Goal: Check status: Check status

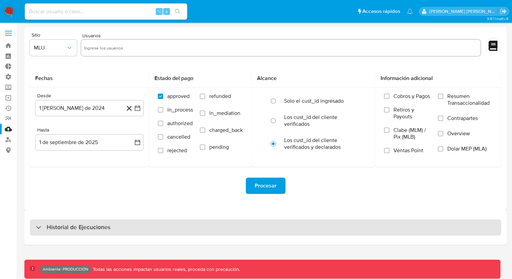
click at [208, 220] on div "Historial de Ejecuciones" at bounding box center [265, 227] width 471 height 16
select select "10"
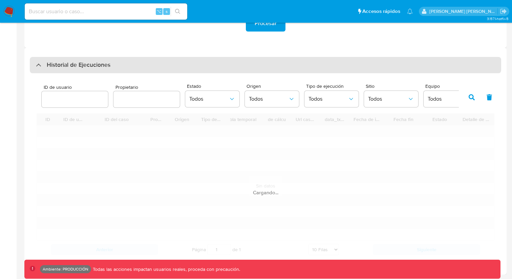
scroll to position [202, 0]
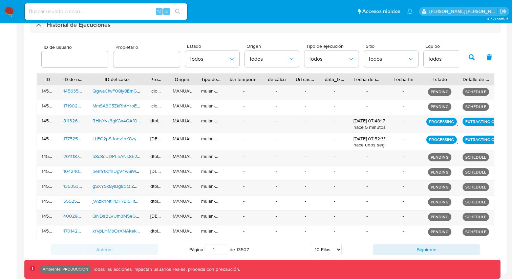
click at [390, 241] on div "Anterior Página 1 de 13507 5 [PERSON_NAME] 10 [PERSON_NAME] 20 [PERSON_NAME] 25…" at bounding box center [266, 249] width 458 height 18
click at [395, 247] on button "Siguiente" at bounding box center [426, 249] width 107 height 11
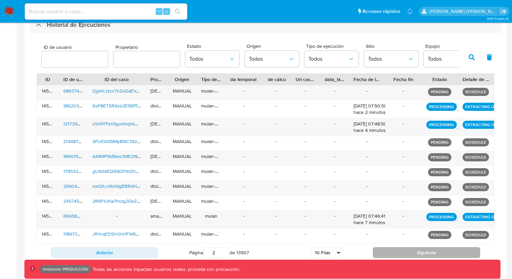
click at [395, 247] on button "Siguiente" at bounding box center [426, 252] width 107 height 11
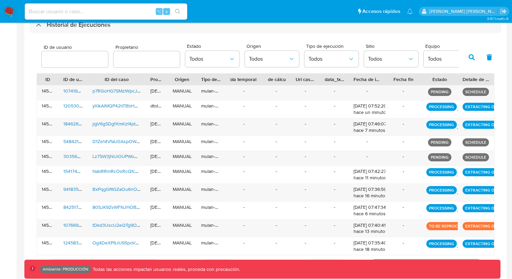
scroll to position [217, 0]
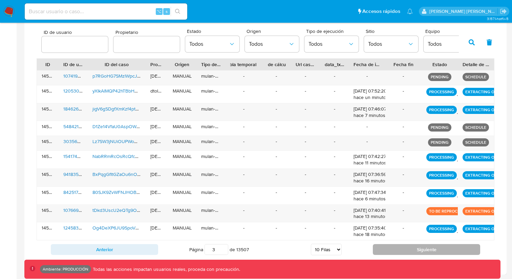
click at [397, 246] on button "Siguiente" at bounding box center [426, 249] width 107 height 11
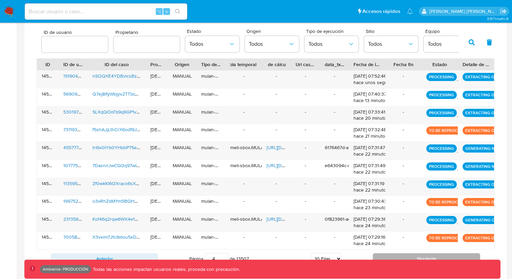
scroll to position [226, 0]
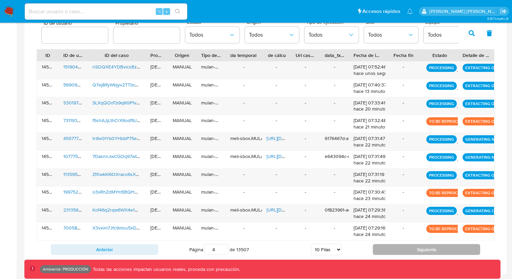
click at [404, 250] on button "Siguiente" at bounding box center [426, 249] width 107 height 11
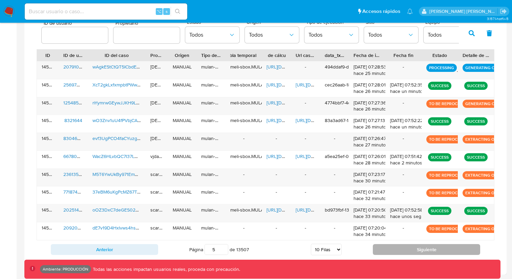
click at [404, 250] on button "Siguiente" at bounding box center [426, 249] width 107 height 11
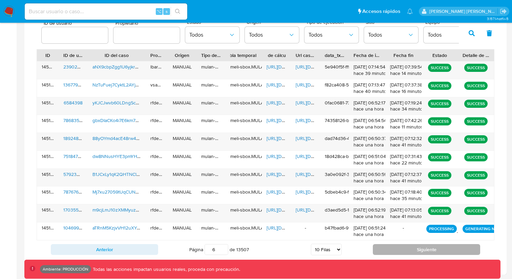
click at [389, 249] on button "Siguiente" at bounding box center [426, 249] width 107 height 11
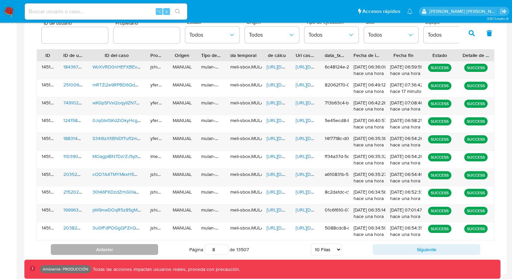
click at [152, 251] on button "Anterior" at bounding box center [104, 249] width 107 height 11
click at [120, 249] on button "Anterior" at bounding box center [104, 249] width 107 height 11
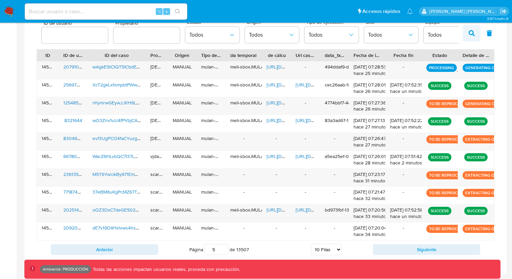
click at [477, 31] on button "button" at bounding box center [472, 33] width 18 height 16
click at [472, 30] on icon "button" at bounding box center [471, 33] width 6 height 6
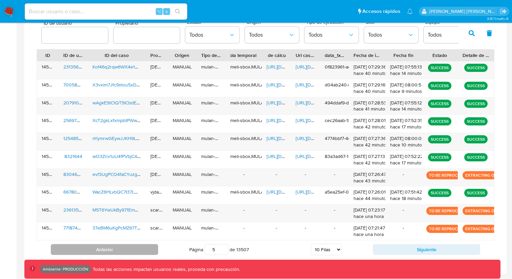
click at [133, 252] on button "Anterior" at bounding box center [104, 249] width 107 height 11
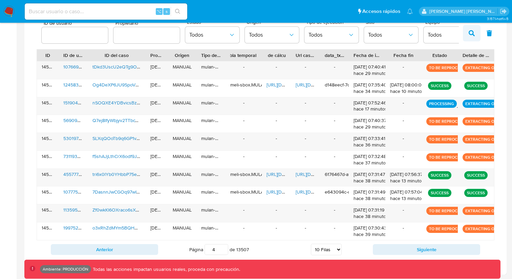
click at [471, 32] on icon "button" at bounding box center [471, 33] width 6 height 6
click at [111, 246] on button "Anterior" at bounding box center [104, 249] width 107 height 11
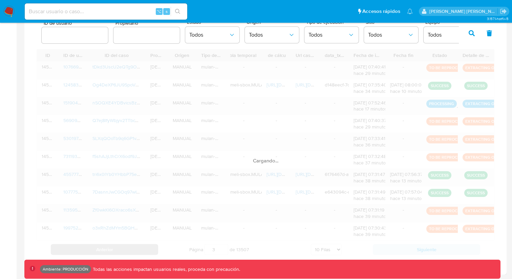
scroll to position [220, 0]
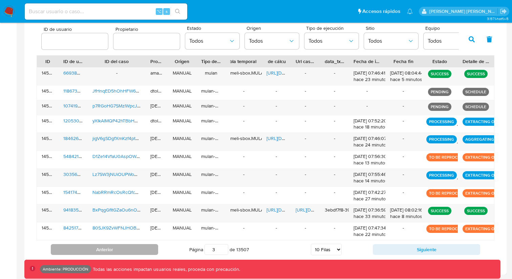
click at [111, 246] on button "Anterior" at bounding box center [104, 249] width 107 height 11
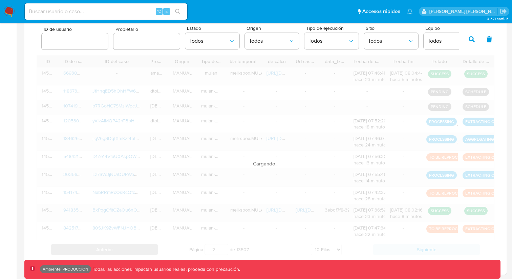
scroll to position [202, 0]
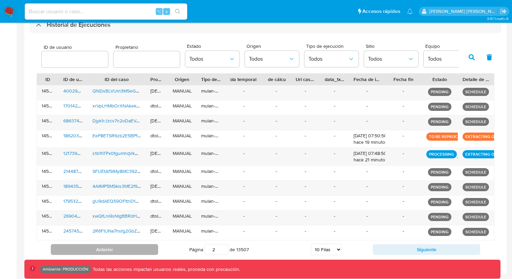
click at [109, 252] on button "Anterior" at bounding box center [104, 249] width 107 height 11
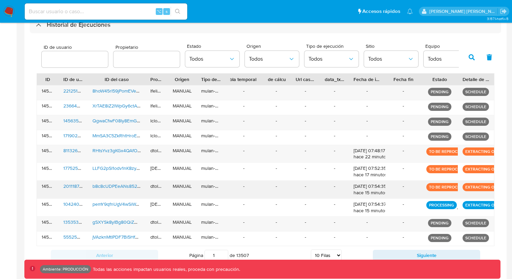
scroll to position [208, 0]
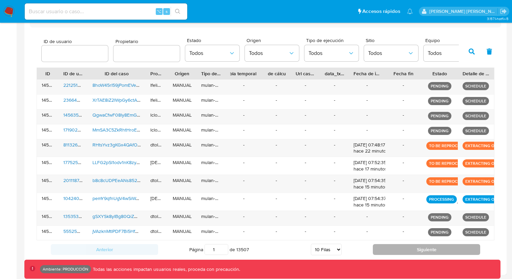
click at [431, 247] on button "Siguiente" at bounding box center [426, 249] width 107 height 11
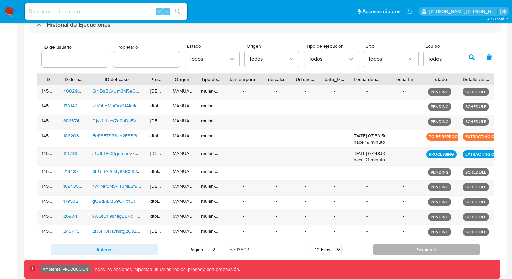
scroll to position [202, 0]
click at [421, 253] on button "Siguiente" at bounding box center [426, 249] width 107 height 11
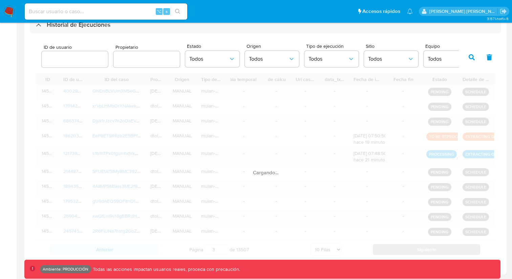
scroll to position [208, 0]
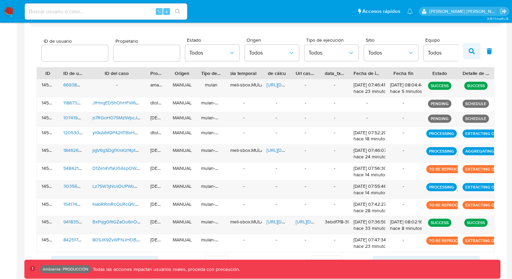
click at [470, 49] on icon "button" at bounding box center [471, 51] width 6 height 6
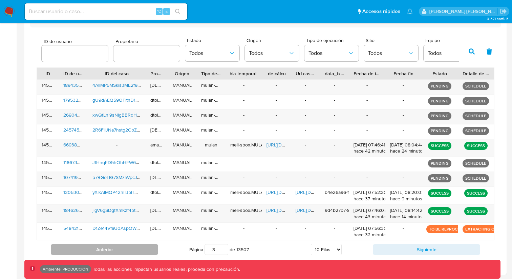
click at [145, 246] on button "Anterior" at bounding box center [104, 249] width 107 height 11
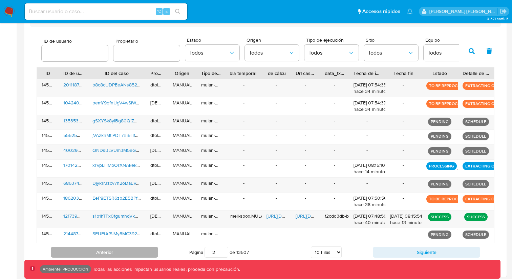
click at [138, 250] on button "Anterior" at bounding box center [104, 251] width 107 height 11
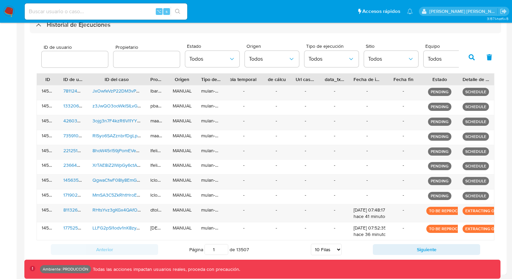
scroll to position [202, 0]
click at [204, 58] on span "Todos" at bounding box center [208, 59] width 39 height 7
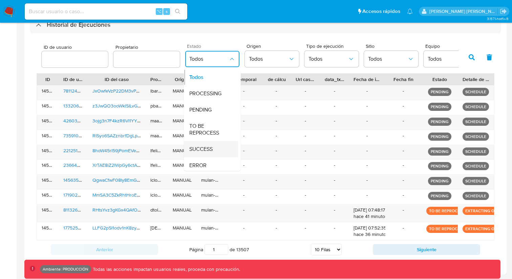
click at [204, 148] on span "SUCCESS" at bounding box center [200, 149] width 23 height 7
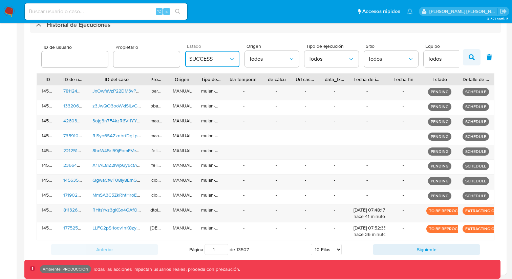
click at [467, 61] on button "button" at bounding box center [472, 57] width 18 height 16
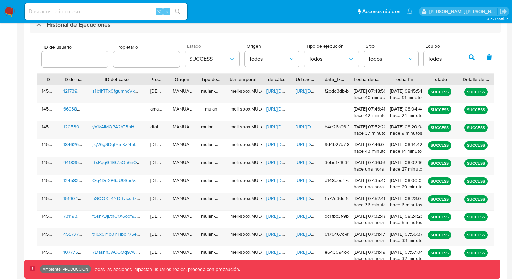
click at [469, 54] on icon "button" at bounding box center [471, 57] width 6 height 6
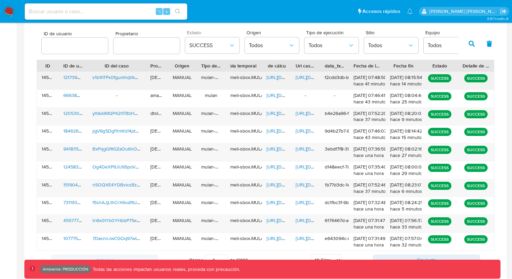
scroll to position [226, 0]
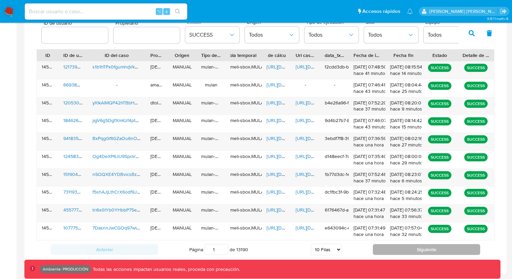
click at [427, 251] on button "Siguiente" at bounding box center [426, 249] width 107 height 11
click at [424, 248] on button "Siguiente" at bounding box center [426, 249] width 107 height 11
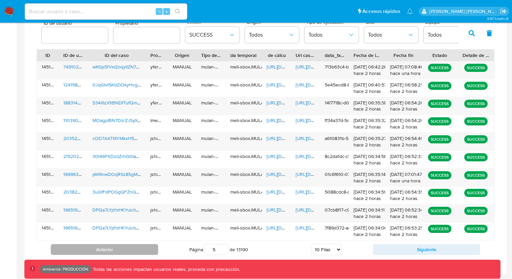
click at [126, 250] on button "Anterior" at bounding box center [104, 249] width 107 height 11
click at [111, 247] on button "Anterior" at bounding box center [104, 249] width 107 height 11
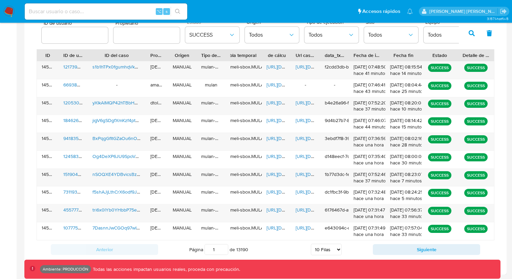
click at [469, 28] on button "button" at bounding box center [472, 33] width 18 height 16
click at [431, 251] on button "Siguiente" at bounding box center [426, 249] width 107 height 11
click at [125, 243] on div "Anterior Página 2 de 13190 5 [PERSON_NAME] 10 [PERSON_NAME] 20 [PERSON_NAME] 25…" at bounding box center [266, 249] width 458 height 18
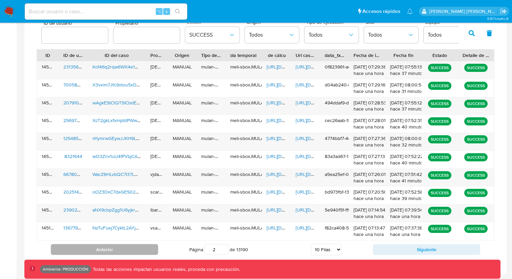
click at [125, 246] on button "Anterior" at bounding box center [104, 249] width 107 height 11
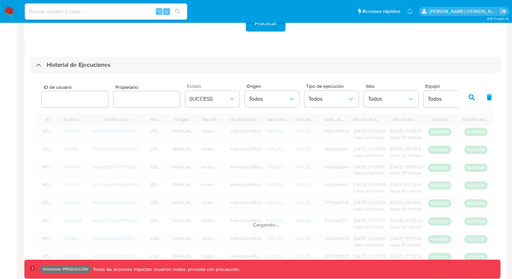
scroll to position [116, 0]
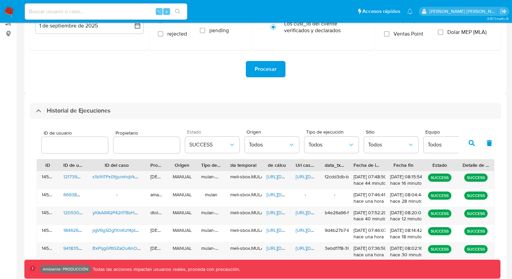
click at [491, 140] on icon "button" at bounding box center [489, 143] width 6 height 6
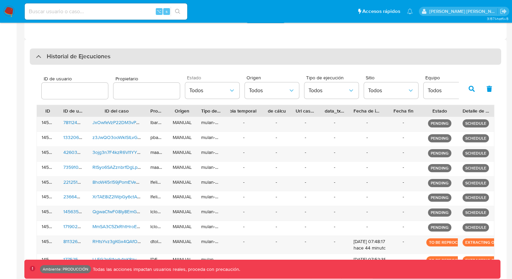
scroll to position [202, 0]
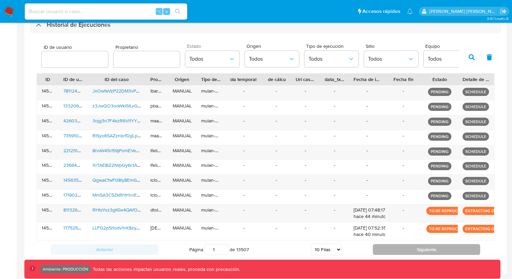
click at [415, 246] on button "Siguiente" at bounding box center [426, 249] width 107 height 11
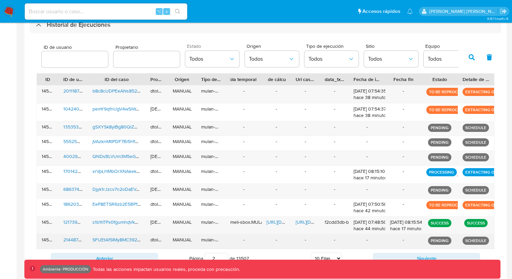
scroll to position [211, 0]
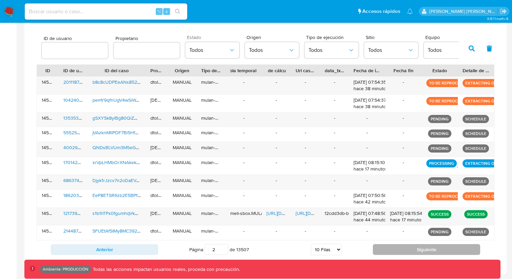
click at [403, 247] on button "Siguiente" at bounding box center [426, 249] width 107 height 11
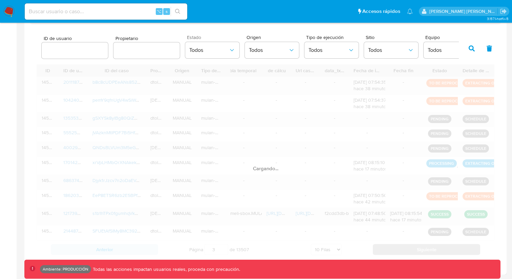
scroll to position [208, 0]
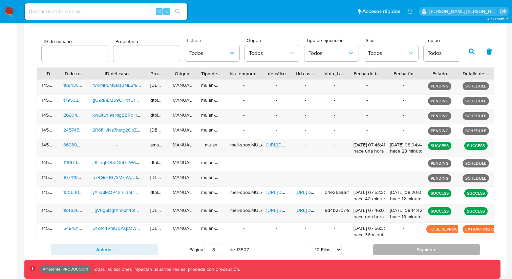
click at [401, 245] on button "Siguiente" at bounding box center [426, 249] width 107 height 11
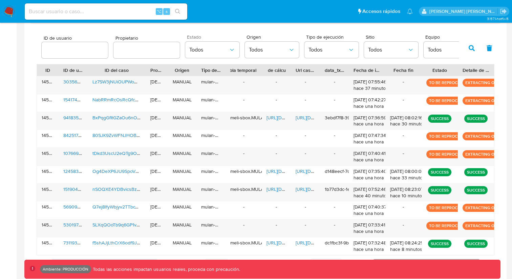
scroll to position [226, 0]
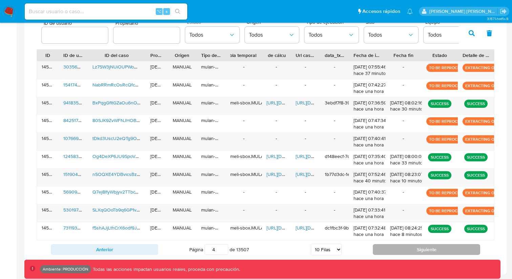
click at [402, 252] on button "Siguiente" at bounding box center [426, 249] width 107 height 11
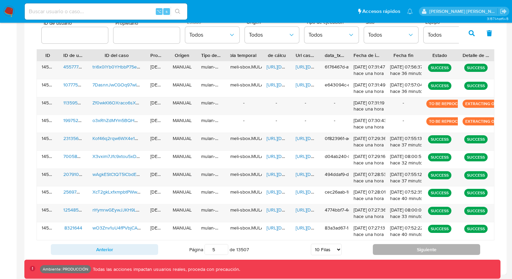
click at [401, 245] on button "Siguiente" at bounding box center [426, 249] width 107 height 11
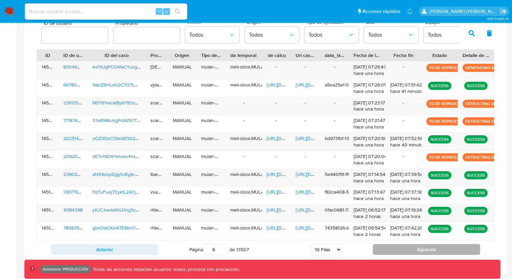
click at [408, 248] on button "Siguiente" at bounding box center [426, 249] width 107 height 11
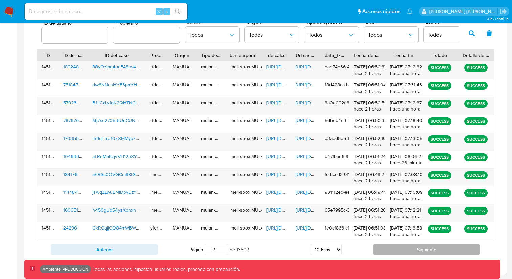
click at [408, 247] on button "Siguiente" at bounding box center [426, 249] width 107 height 11
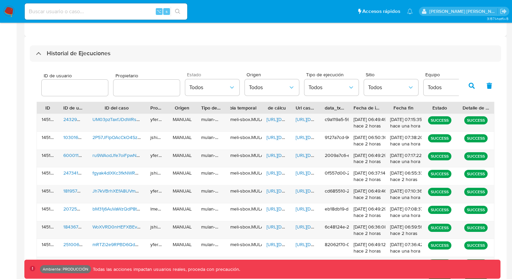
scroll to position [173, 0]
click at [489, 86] on icon "button" at bounding box center [489, 86] width 5 height 6
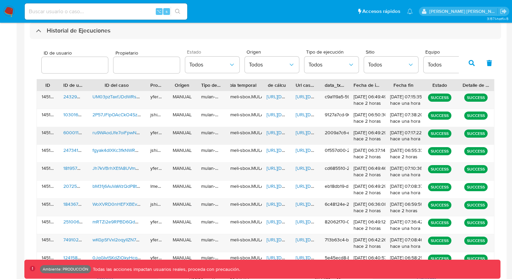
scroll to position [226, 0]
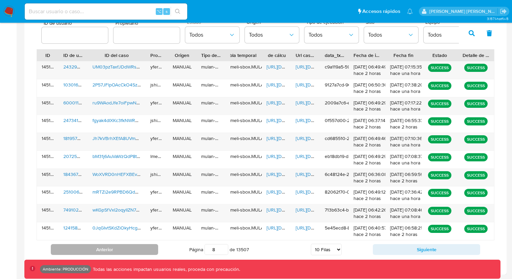
click at [113, 248] on button "Anterior" at bounding box center [104, 249] width 107 height 11
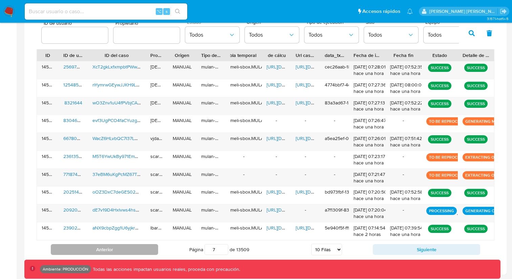
click at [113, 248] on button "Anterior" at bounding box center [104, 249] width 107 height 11
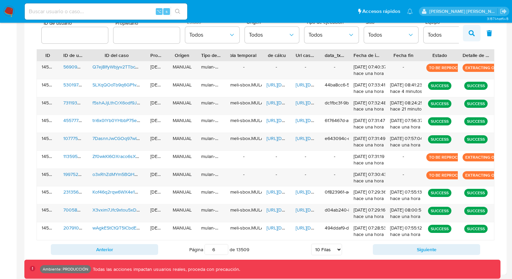
click at [468, 32] on button "button" at bounding box center [472, 33] width 18 height 16
click at [106, 247] on button "Anterior" at bounding box center [104, 249] width 107 height 11
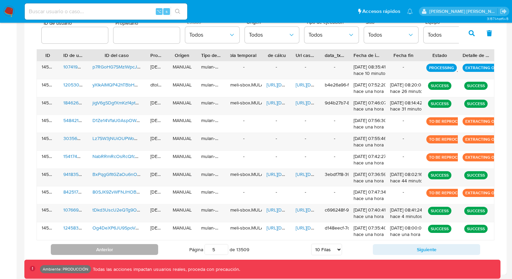
click at [126, 252] on button "Anterior" at bounding box center [104, 249] width 107 height 11
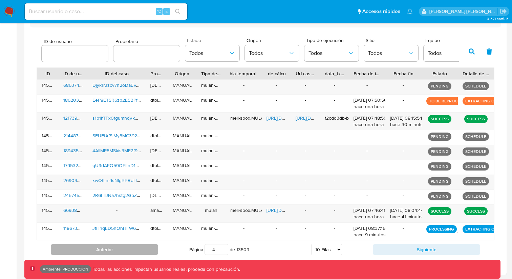
scroll to position [208, 0]
click at [138, 249] on button "Anterior" at bounding box center [104, 249] width 107 height 11
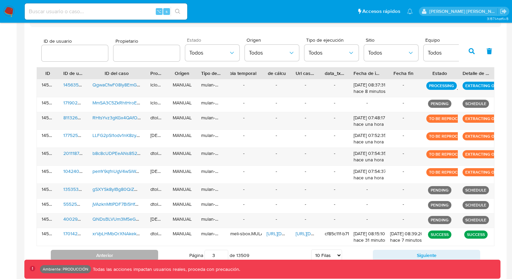
scroll to position [214, 0]
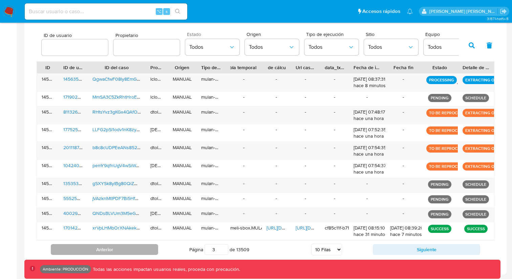
click at [138, 249] on button "Anterior" at bounding box center [104, 249] width 107 height 11
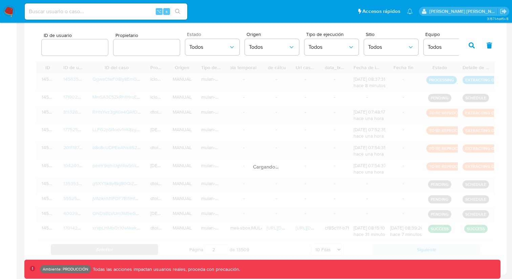
scroll to position [199, 0]
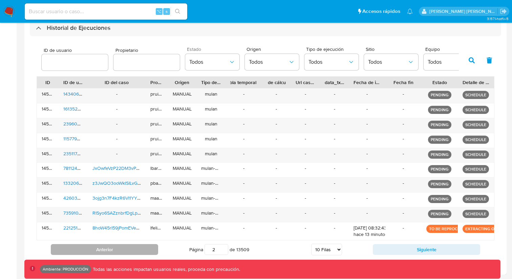
click at [135, 249] on button "Anterior" at bounding box center [104, 249] width 107 height 11
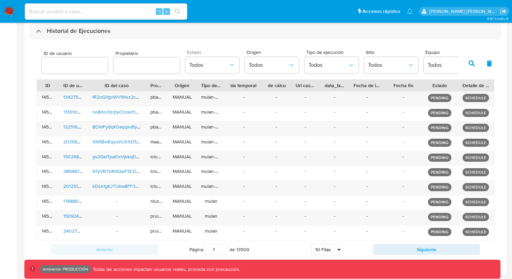
scroll to position [196, 0]
click at [384, 246] on button "Siguiente" at bounding box center [426, 249] width 107 height 11
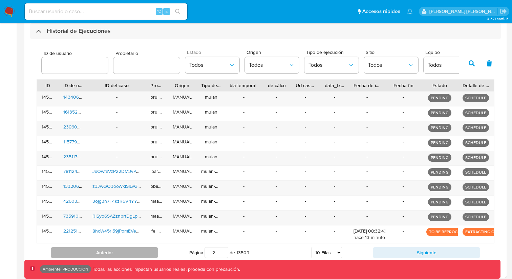
click at [150, 251] on button "Anterior" at bounding box center [104, 252] width 107 height 11
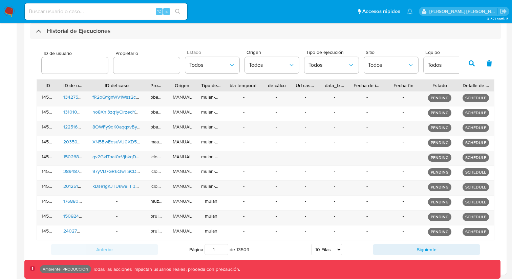
click at [472, 61] on icon "button" at bounding box center [471, 63] width 6 height 6
click at [471, 68] on button "button" at bounding box center [472, 63] width 18 height 16
click at [416, 255] on div "Anterior Página 1 de 13509 5 [PERSON_NAME] 10 [PERSON_NAME] 20 [PERSON_NAME] 25…" at bounding box center [266, 249] width 458 height 18
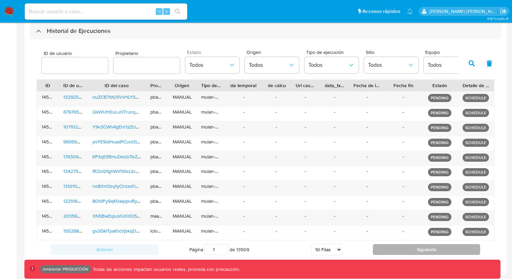
click at [413, 249] on button "Siguiente" at bounding box center [426, 249] width 107 height 11
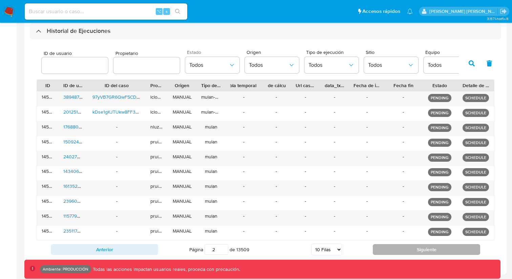
click at [412, 249] on button "Siguiente" at bounding box center [426, 249] width 107 height 11
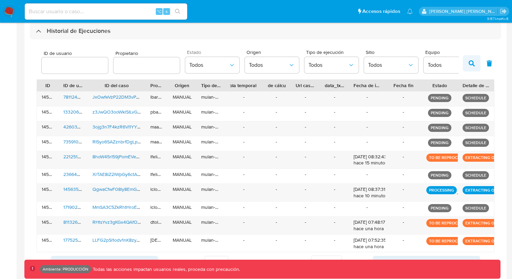
click at [478, 61] on button "button" at bounding box center [472, 63] width 18 height 16
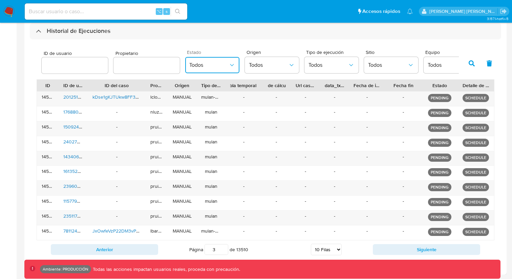
click at [212, 61] on button "Todos" at bounding box center [212, 65] width 54 height 16
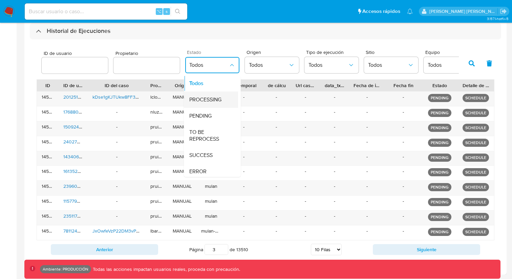
click at [207, 101] on span "PROCESSING" at bounding box center [205, 99] width 32 height 7
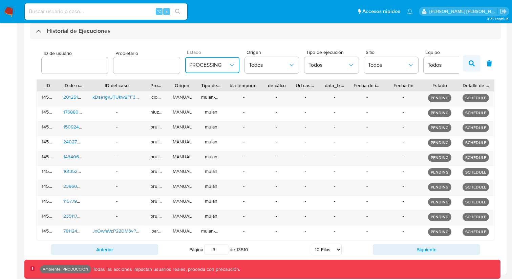
click at [467, 65] on button "button" at bounding box center [472, 63] width 18 height 16
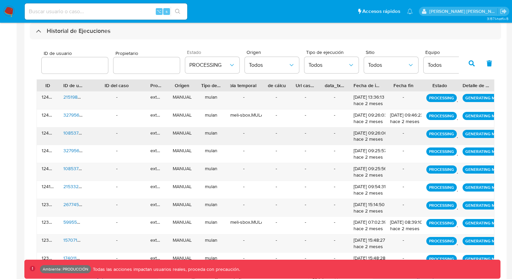
scroll to position [226, 0]
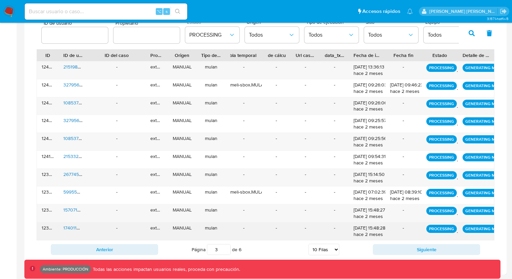
click at [132, 238] on div "-" at bounding box center [117, 231] width 58 height 18
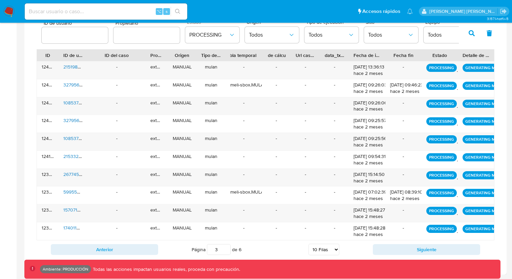
click at [132, 243] on div "Anterior Página 3 de 6 5 Filas 10 Filas 20 Filas 25 Filas 50 Filas 100 Filas Si…" at bounding box center [266, 249] width 458 height 18
click at [132, 247] on button "Anterior" at bounding box center [104, 249] width 107 height 11
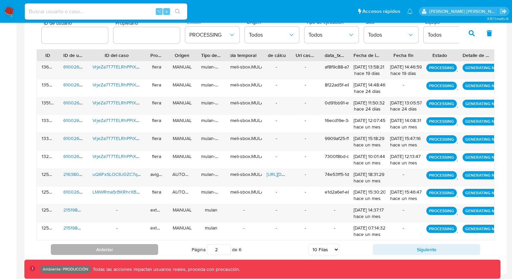
click at [132, 248] on button "Anterior" at bounding box center [104, 249] width 107 height 11
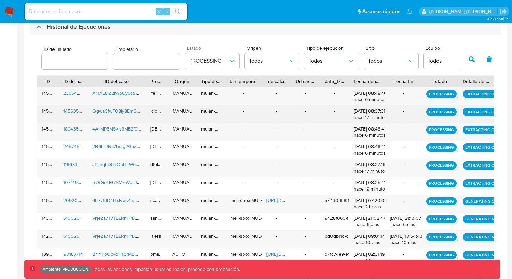
scroll to position [174, 0]
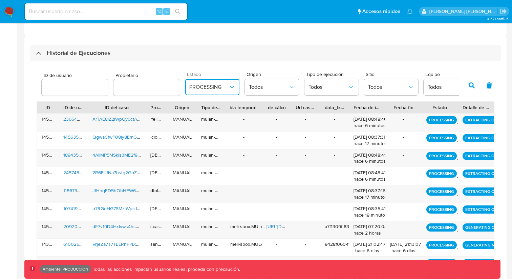
click at [206, 84] on span "PROCESSING" at bounding box center [208, 87] width 39 height 7
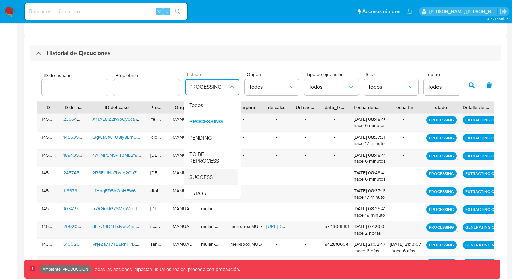
click at [206, 174] on span "SUCCESS" at bounding box center [200, 177] width 23 height 7
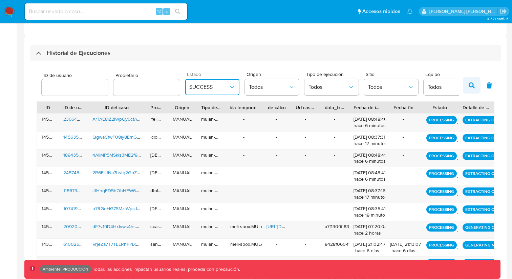
click at [465, 86] on button "button" at bounding box center [472, 85] width 18 height 16
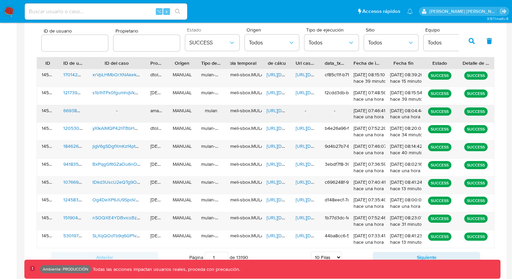
scroll to position [226, 0]
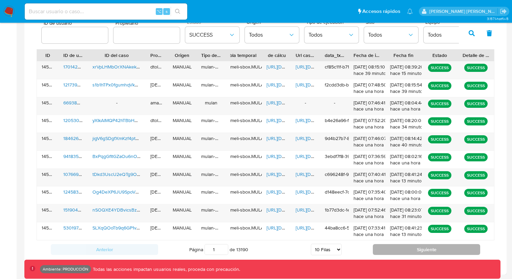
click at [419, 252] on button "Siguiente" at bounding box center [426, 249] width 107 height 11
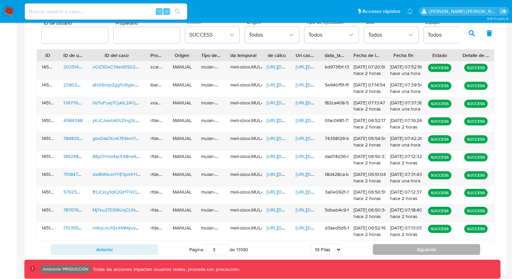
click at [419, 251] on button "Siguiente" at bounding box center [426, 249] width 107 height 11
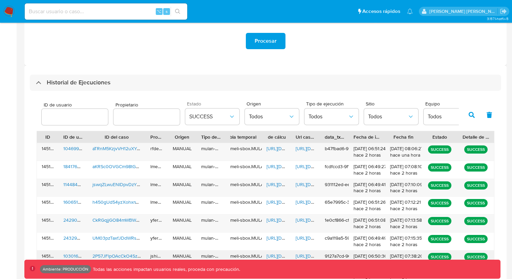
scroll to position [84, 0]
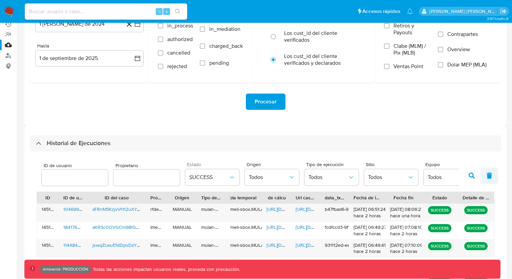
click at [485, 174] on button "button" at bounding box center [489, 175] width 18 height 16
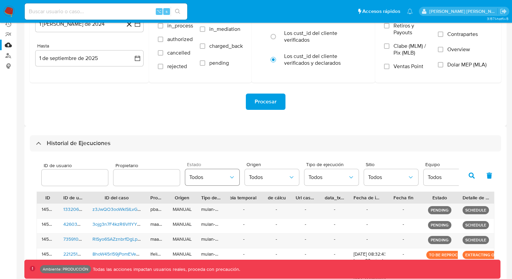
click at [214, 171] on button "Todos" at bounding box center [212, 177] width 54 height 16
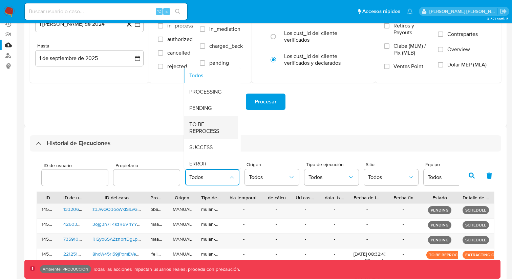
click at [209, 134] on span "TO BE REPROCESS" at bounding box center [208, 128] width 39 height 14
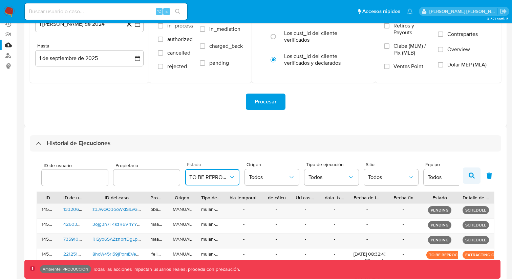
click at [474, 183] on button "button" at bounding box center [472, 175] width 18 height 16
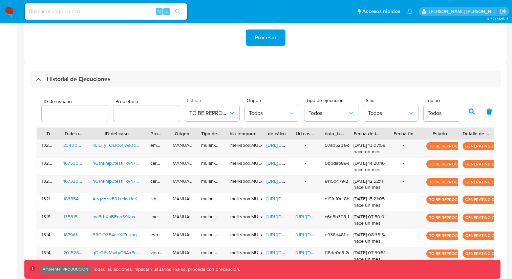
scroll to position [226, 0]
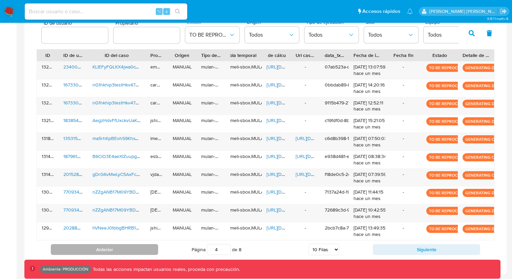
click at [118, 252] on button "Anterior" at bounding box center [104, 249] width 107 height 11
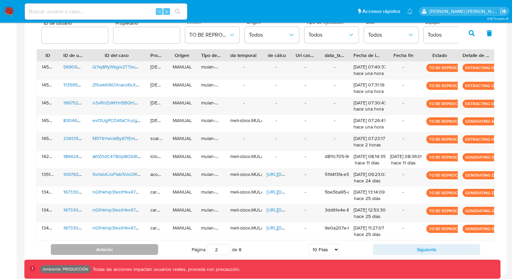
click at [118, 252] on button "Anterior" at bounding box center [104, 249] width 107 height 11
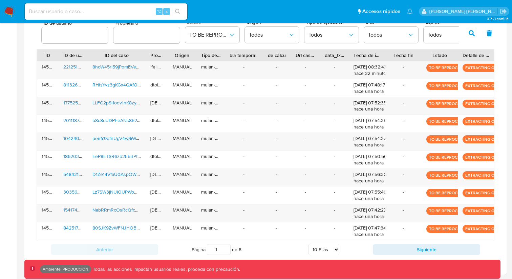
click at [469, 37] on button "button" at bounding box center [472, 33] width 18 height 16
click at [488, 32] on icon "button" at bounding box center [489, 33] width 5 height 6
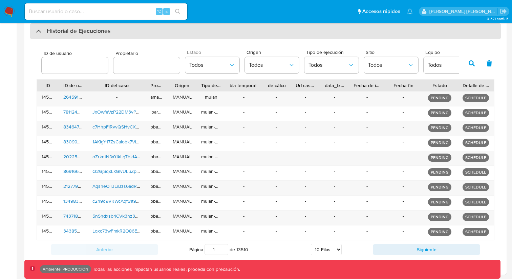
scroll to position [196, 0]
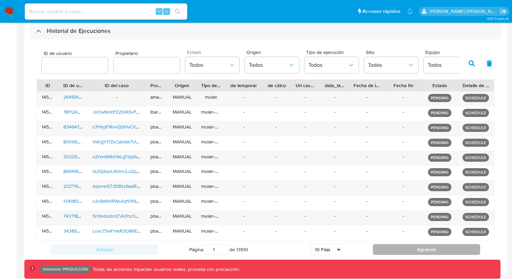
click at [412, 248] on button "Siguiente" at bounding box center [426, 249] width 107 height 11
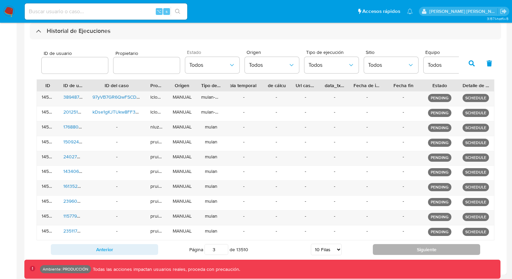
click at [412, 248] on button "Siguiente" at bounding box center [426, 249] width 107 height 11
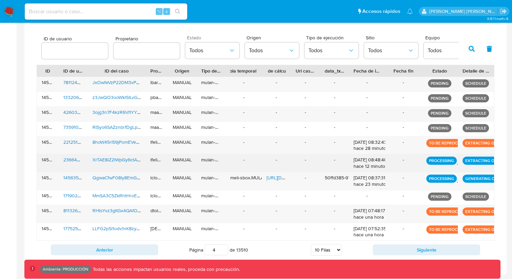
scroll to position [211, 0]
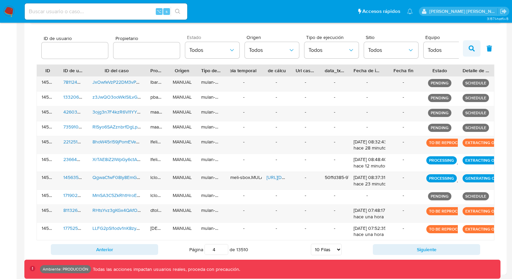
click at [472, 49] on icon "button" at bounding box center [471, 48] width 6 height 6
click at [425, 246] on button "Siguiente" at bounding box center [426, 249] width 107 height 11
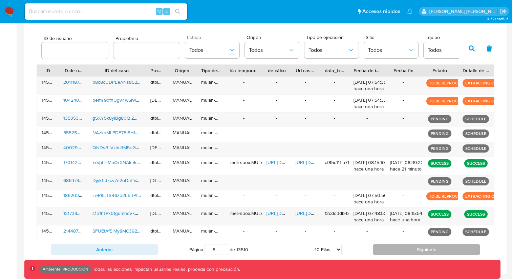
click at [434, 244] on button "Siguiente" at bounding box center [426, 249] width 107 height 11
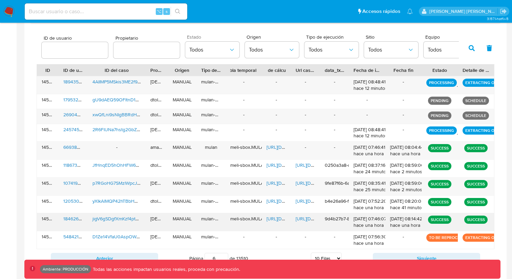
scroll to position [220, 0]
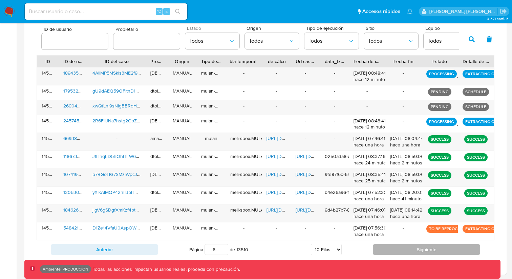
click at [404, 249] on button "Siguiente" at bounding box center [426, 249] width 107 height 11
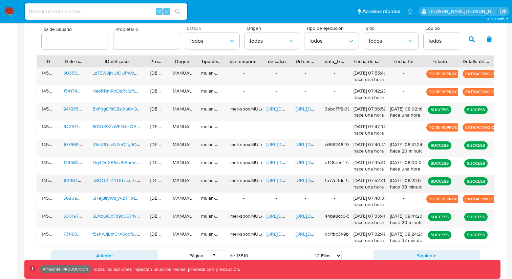
scroll to position [226, 0]
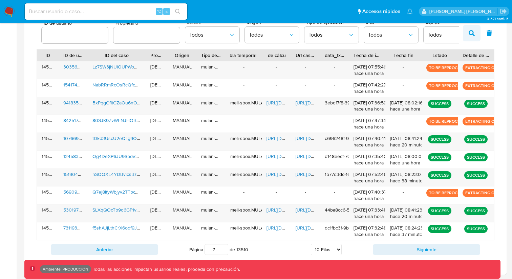
click at [473, 30] on button "button" at bounding box center [472, 33] width 18 height 16
click at [420, 250] on button "Siguiente" at bounding box center [426, 249] width 107 height 11
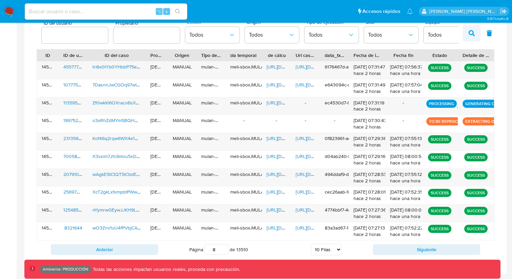
click at [468, 30] on button "button" at bounding box center [472, 33] width 18 height 16
click at [403, 246] on button "Siguiente" at bounding box center [426, 249] width 107 height 11
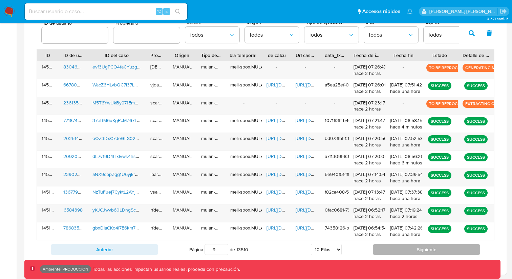
click at [402, 247] on button "Siguiente" at bounding box center [426, 249] width 107 height 11
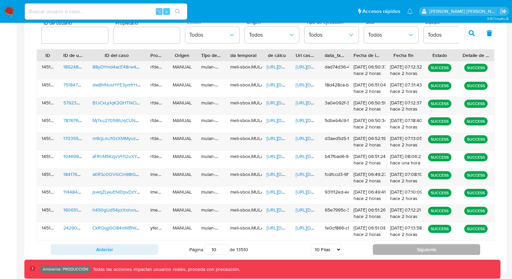
click at [402, 247] on button "Siguiente" at bounding box center [426, 249] width 107 height 11
click at [216, 248] on input "11" at bounding box center [216, 249] width 24 height 11
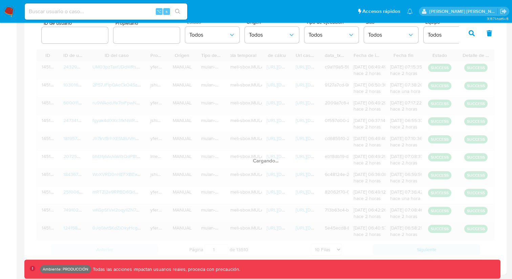
click at [288, 225] on div "ID ID de usuario ID del caso Propietario Origen Tipo de ejecución Tabla tempora…" at bounding box center [266, 153] width 458 height 209
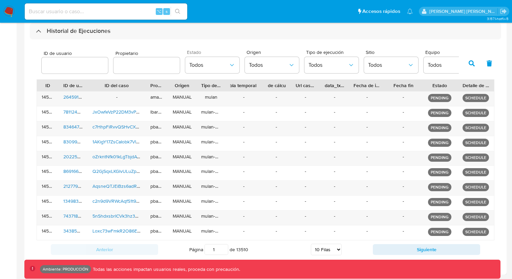
click at [387, 243] on div "Anterior Página 1 de 13510 5 [PERSON_NAME] 10 [PERSON_NAME] 20 [PERSON_NAME] 25…" at bounding box center [266, 249] width 458 height 18
click at [387, 245] on button "Siguiente" at bounding box center [426, 249] width 107 height 11
click at [472, 62] on icon "button" at bounding box center [471, 63] width 6 height 6
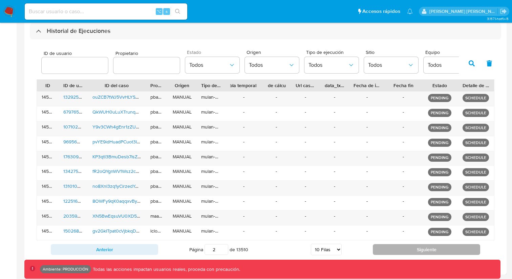
click at [398, 246] on button "Siguiente" at bounding box center [426, 249] width 107 height 11
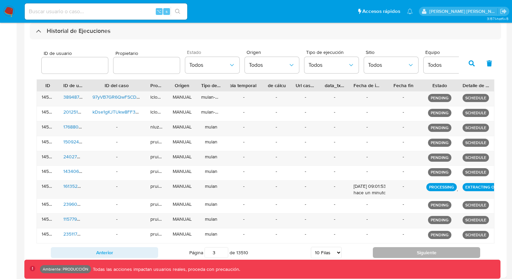
click at [421, 249] on button "Siguiente" at bounding box center [426, 252] width 107 height 11
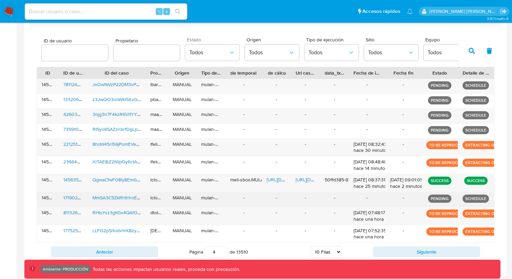
scroll to position [211, 0]
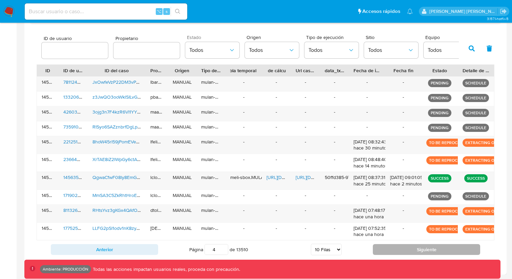
click at [412, 248] on button "Siguiente" at bounding box center [426, 249] width 107 height 11
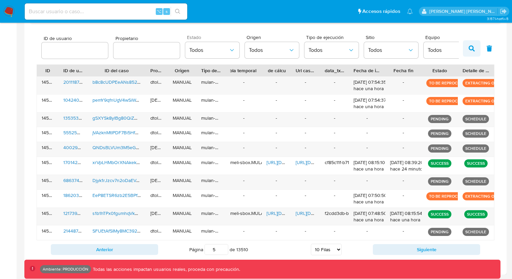
click at [473, 45] on icon "button" at bounding box center [471, 48] width 6 height 6
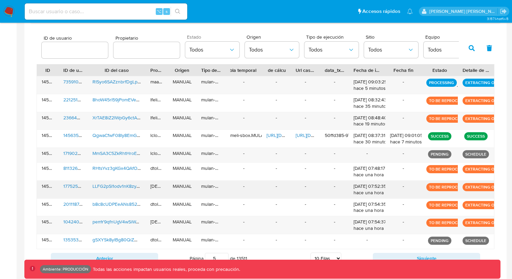
scroll to position [220, 0]
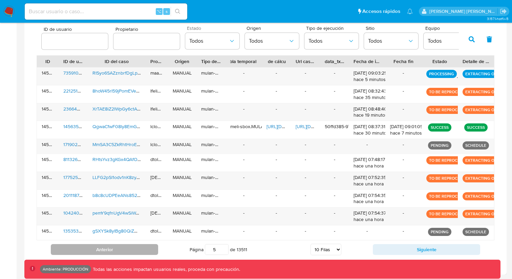
click at [148, 252] on button "Anterior" at bounding box center [104, 249] width 107 height 11
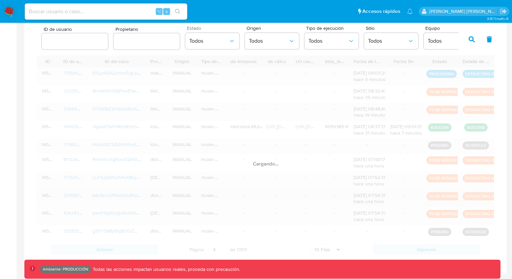
scroll to position [199, 0]
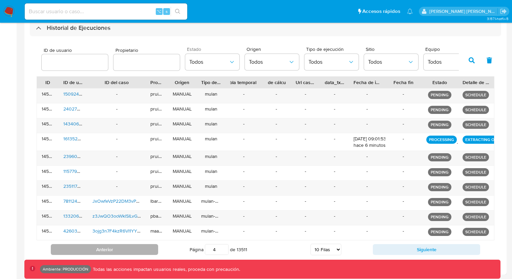
click at [136, 244] on button "Anterior" at bounding box center [104, 249] width 107 height 11
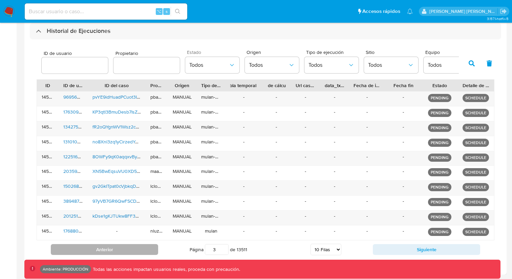
scroll to position [196, 0]
click at [136, 248] on button "Anterior" at bounding box center [104, 249] width 107 height 11
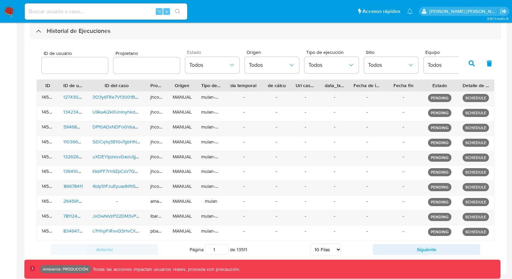
click at [473, 59] on button "button" at bounding box center [472, 63] width 18 height 16
click at [400, 246] on button "Siguiente" at bounding box center [426, 249] width 107 height 11
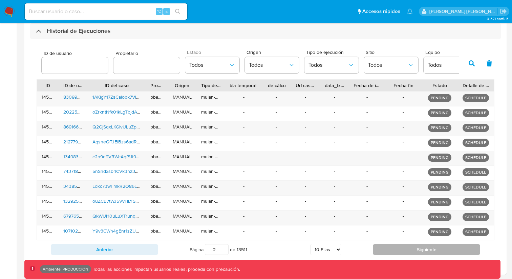
click at [400, 246] on button "Siguiente" at bounding box center [426, 249] width 107 height 11
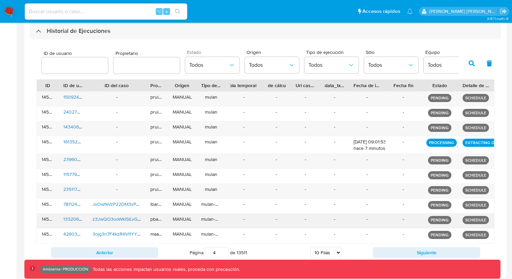
scroll to position [199, 0]
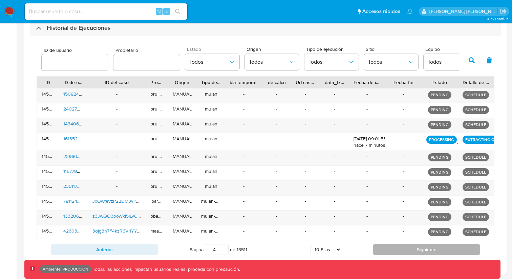
click at [419, 249] on button "Siguiente" at bounding box center [426, 249] width 107 height 11
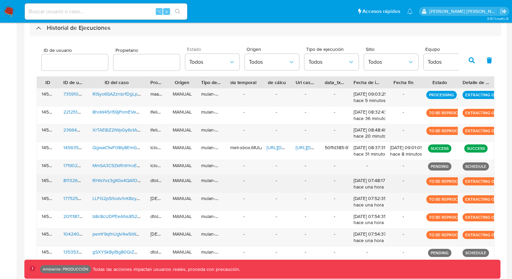
scroll to position [220, 0]
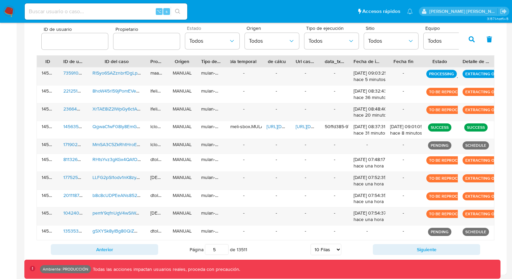
click at [426, 256] on div "Anterior Página 5 de 13511 5 [PERSON_NAME] 10 [PERSON_NAME] 20 [PERSON_NAME] 25…" at bounding box center [266, 249] width 458 height 18
click at [425, 250] on button "Siguiente" at bounding box center [426, 249] width 107 height 11
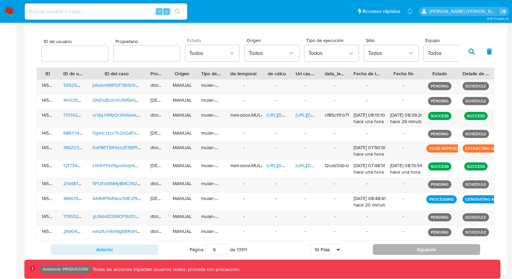
scroll to position [208, 0]
click at [425, 251] on button "Siguiente" at bounding box center [426, 249] width 107 height 11
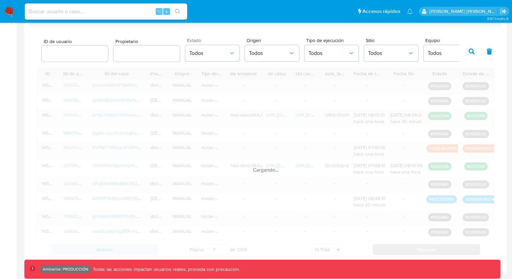
scroll to position [220, 0]
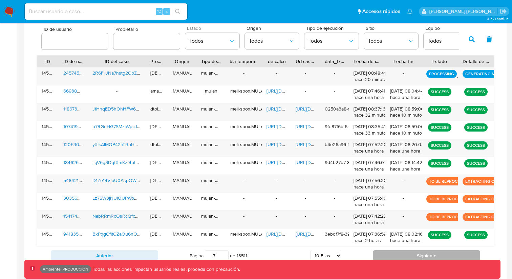
click at [424, 251] on button "Siguiente" at bounding box center [426, 255] width 107 height 11
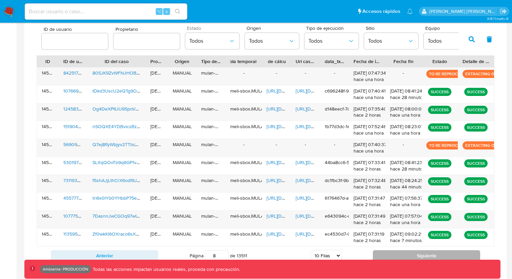
click at [424, 251] on button "Siguiente" at bounding box center [426, 255] width 107 height 11
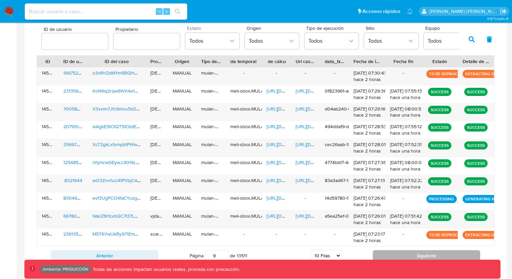
click at [420, 251] on button "Siguiente" at bounding box center [426, 255] width 107 height 11
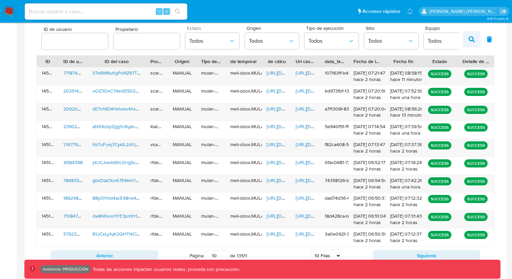
click at [467, 41] on button "button" at bounding box center [472, 39] width 18 height 16
click at [491, 40] on icon "button" at bounding box center [489, 39] width 5 height 6
click at [478, 39] on button "button" at bounding box center [472, 39] width 18 height 16
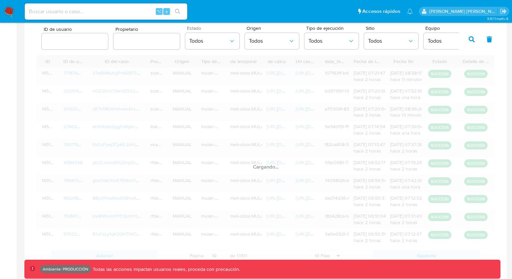
scroll to position [226, 0]
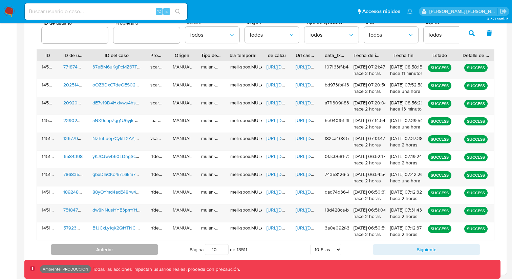
click at [145, 252] on button "Anterior" at bounding box center [104, 249] width 107 height 11
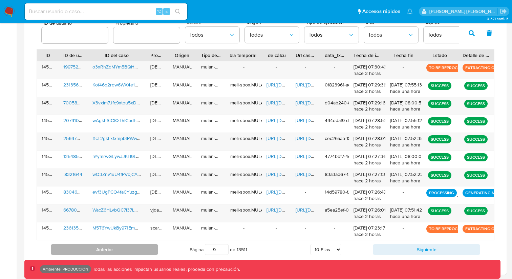
click at [144, 251] on button "Anterior" at bounding box center [104, 249] width 107 height 11
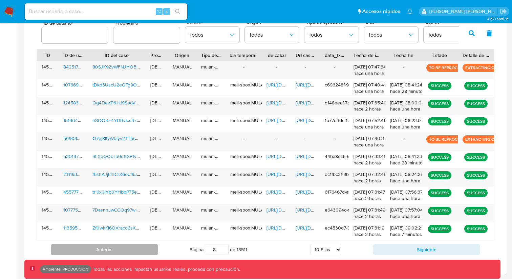
click at [144, 251] on button "Anterior" at bounding box center [104, 249] width 107 height 11
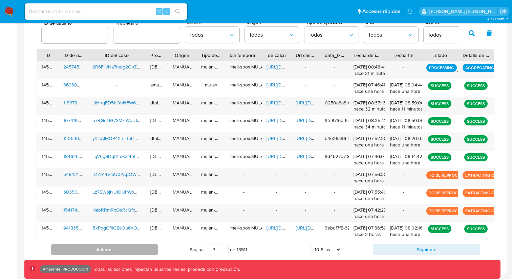
click at [144, 251] on button "Anterior" at bounding box center [104, 249] width 107 height 11
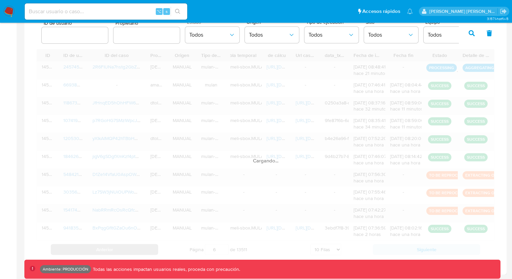
scroll to position [214, 0]
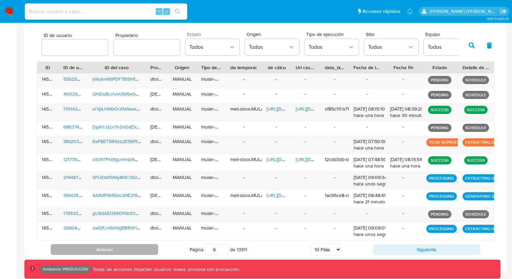
click at [135, 252] on button "Anterior" at bounding box center [104, 249] width 107 height 11
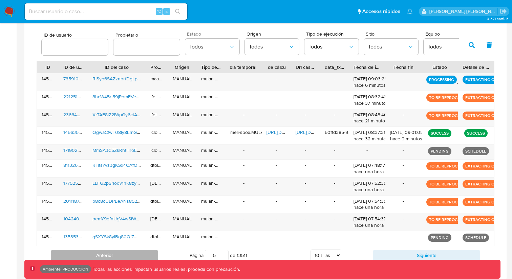
scroll to position [220, 0]
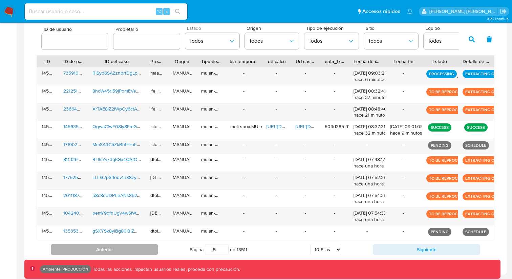
click at [135, 252] on button "Anterior" at bounding box center [104, 249] width 107 height 11
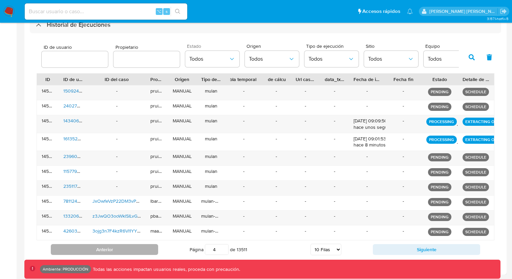
scroll to position [202, 0]
click at [149, 250] on button "Anterior" at bounding box center [104, 249] width 107 height 11
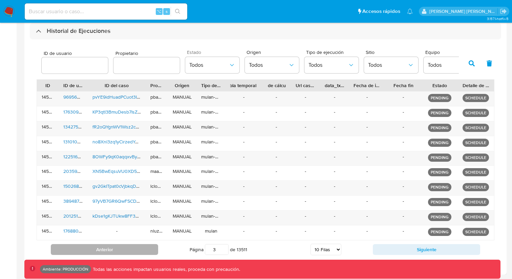
scroll to position [196, 0]
click at [149, 250] on button "Anterior" at bounding box center [104, 249] width 107 height 11
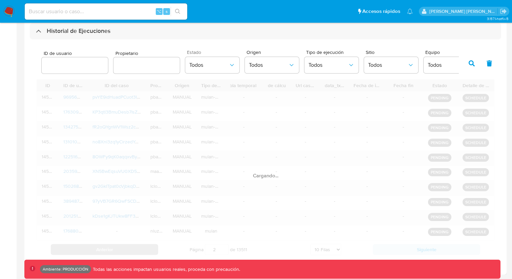
scroll to position [199, 0]
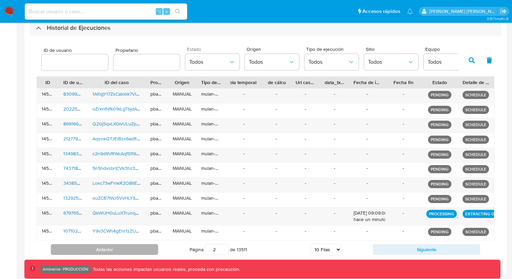
click at [149, 250] on button "Anterior" at bounding box center [104, 249] width 107 height 11
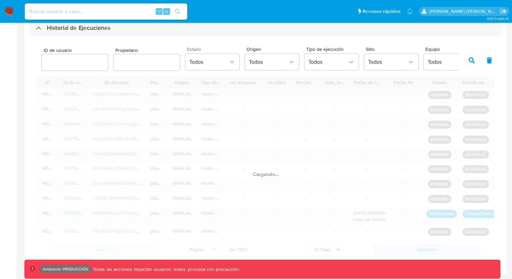
scroll to position [196, 0]
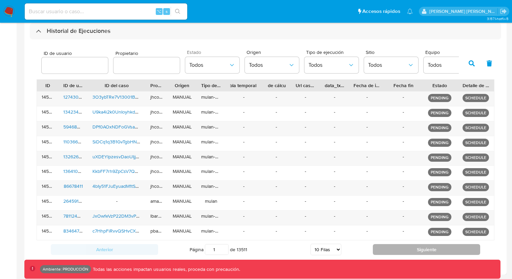
click at [424, 251] on button "Siguiente" at bounding box center [426, 249] width 107 height 11
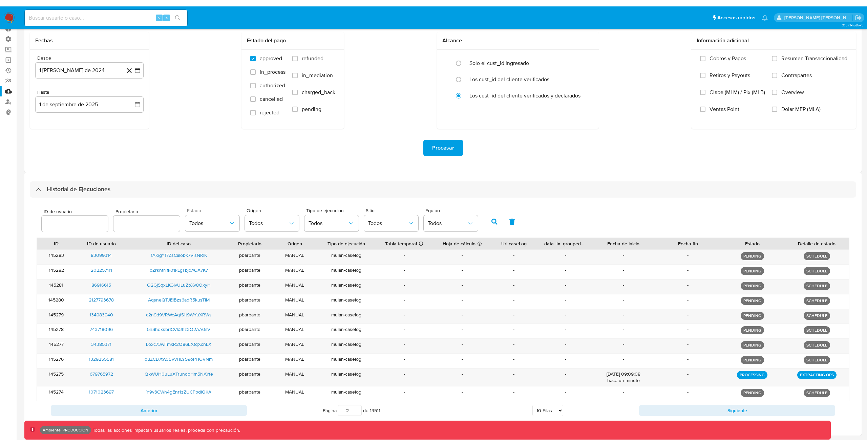
scroll to position [31, 0]
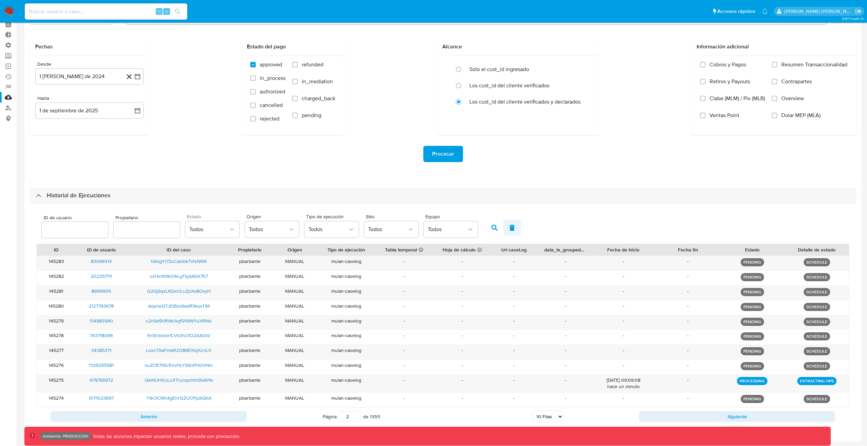
click at [505, 228] on button "button" at bounding box center [512, 228] width 18 height 16
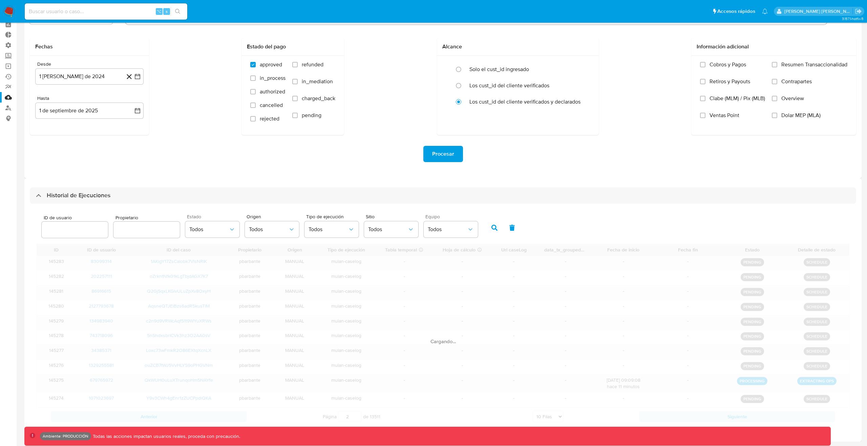
scroll to position [28, 0]
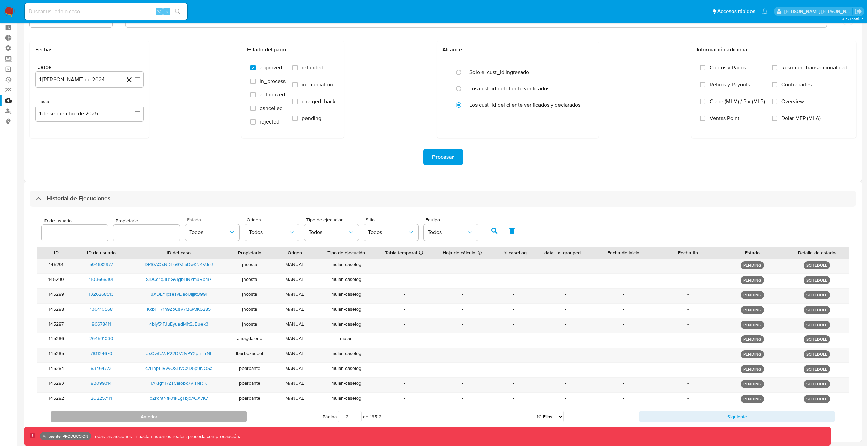
click at [229, 278] on button "Anterior" at bounding box center [149, 416] width 196 height 11
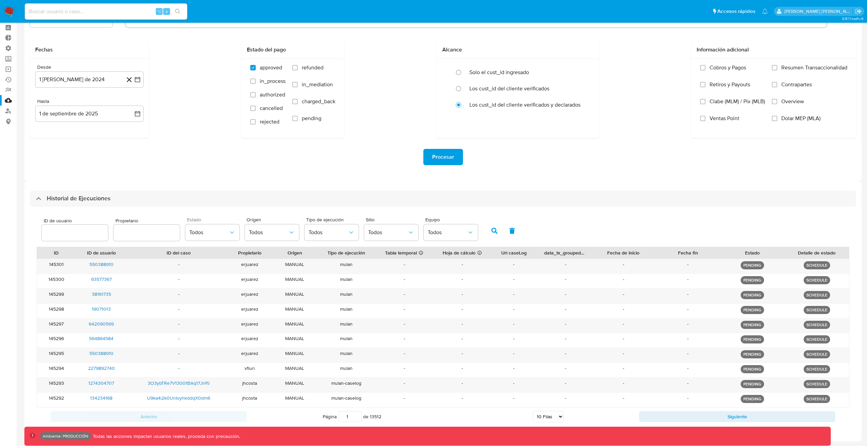
click at [511, 278] on div "Anterior Página 1 de 13512 5 [PERSON_NAME] 10 [PERSON_NAME] 20 [PERSON_NAME] 25…" at bounding box center [443, 417] width 812 height 18
click at [511, 278] on button "Siguiente" at bounding box center [737, 416] width 196 height 11
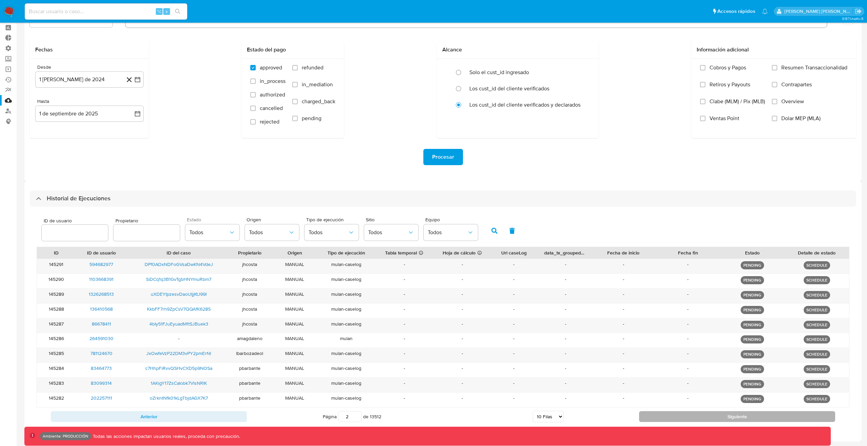
click at [511, 278] on button "Siguiente" at bounding box center [737, 416] width 196 height 11
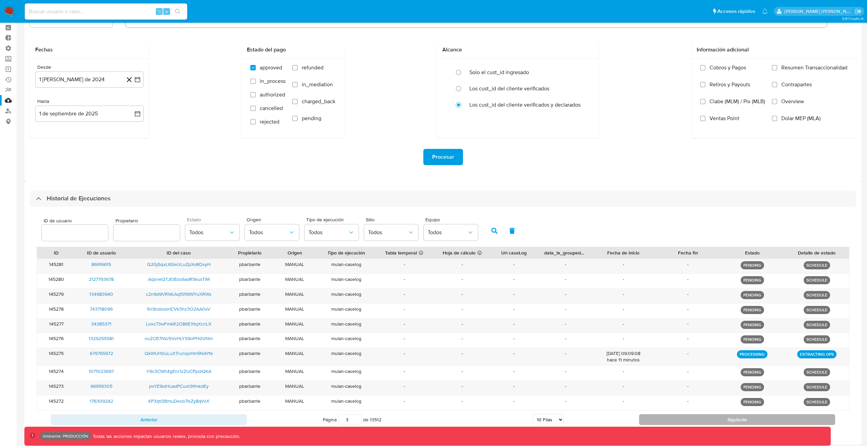
scroll to position [30, 0]
click at [511, 278] on button "Siguiente" at bounding box center [737, 419] width 196 height 11
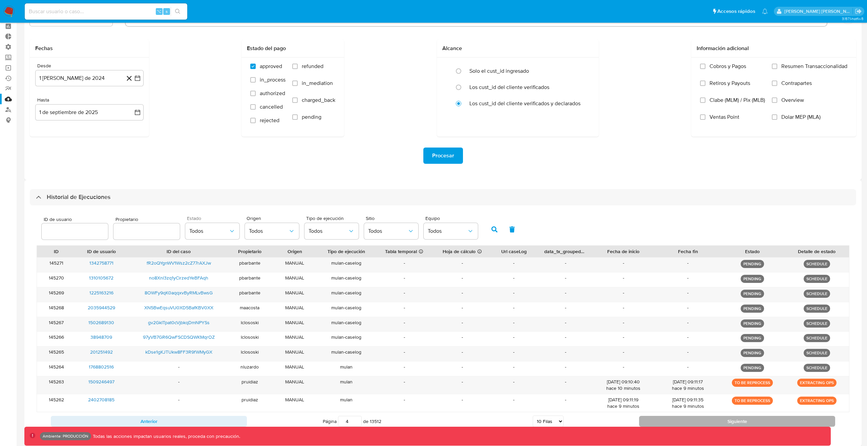
scroll to position [35, 0]
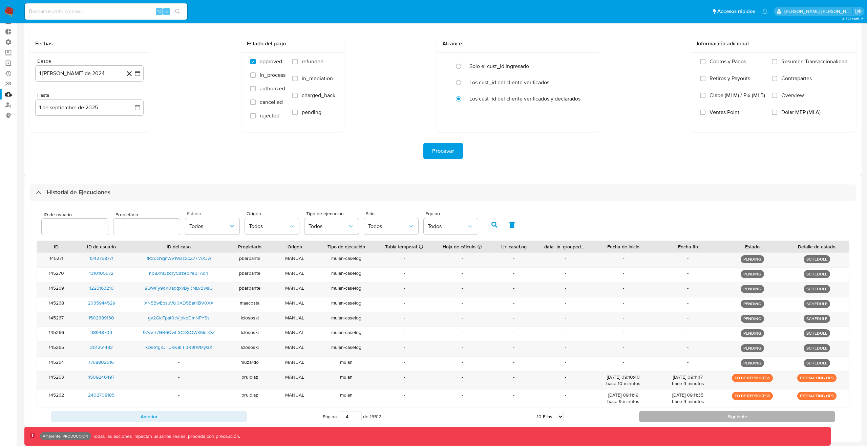
click at [511, 278] on button "Siguiente" at bounding box center [737, 416] width 196 height 11
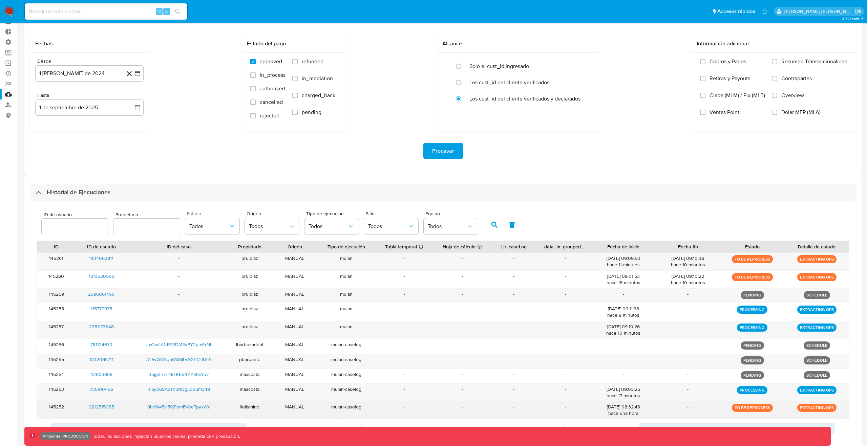
scroll to position [46, 0]
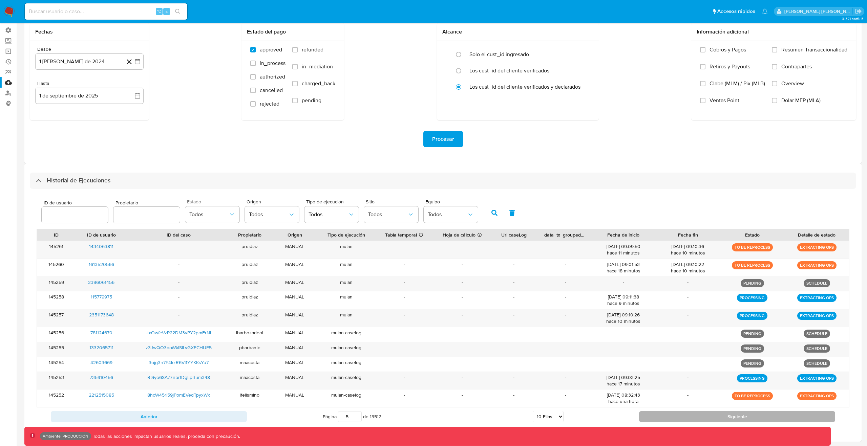
click at [511, 278] on button "Siguiente" at bounding box center [737, 416] width 196 height 11
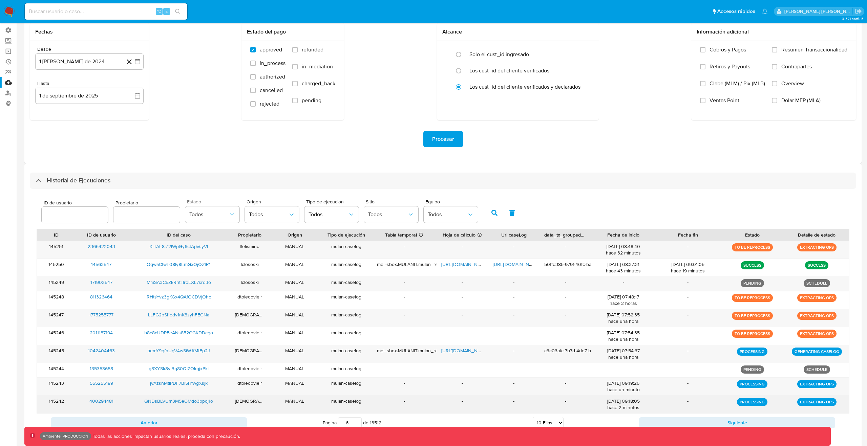
scroll to position [52, 0]
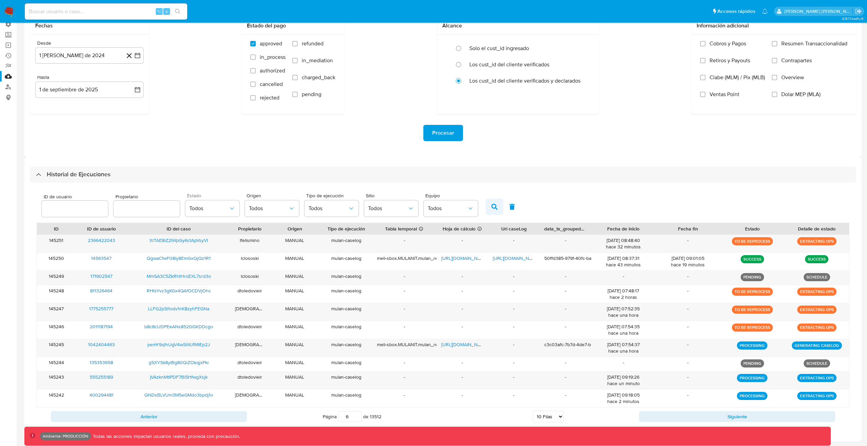
click at [492, 205] on icon "button" at bounding box center [494, 207] width 6 height 6
click at [511, 278] on button "Siguiente" at bounding box center [737, 416] width 196 height 11
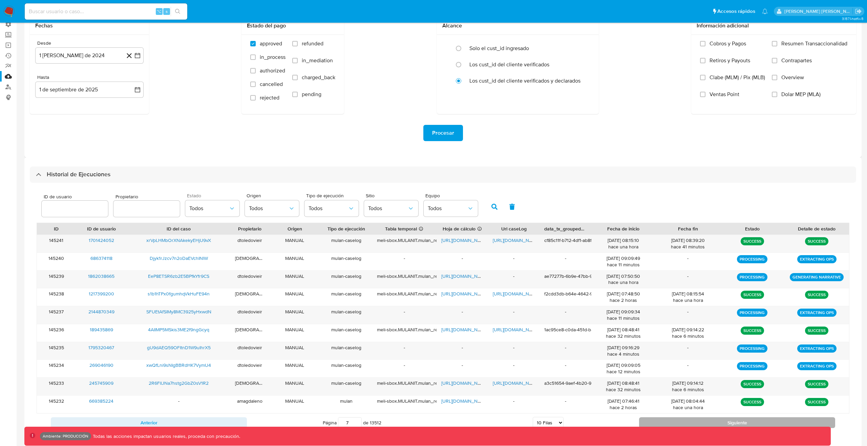
scroll to position [59, 0]
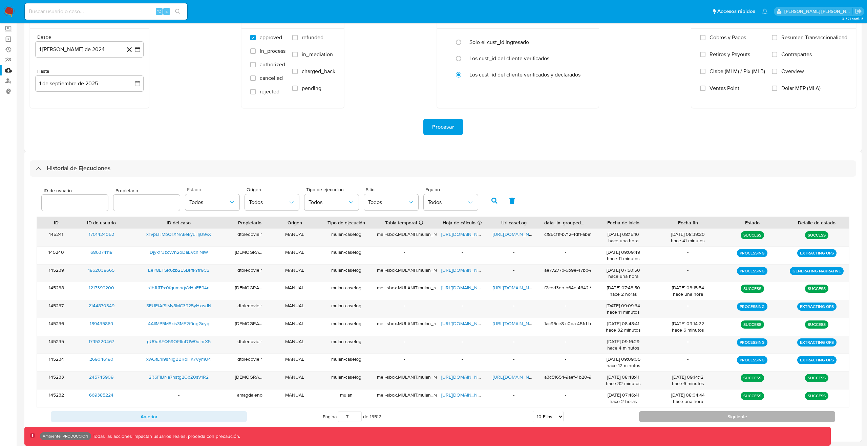
click at [511, 278] on button "Siguiente" at bounding box center [737, 416] width 196 height 11
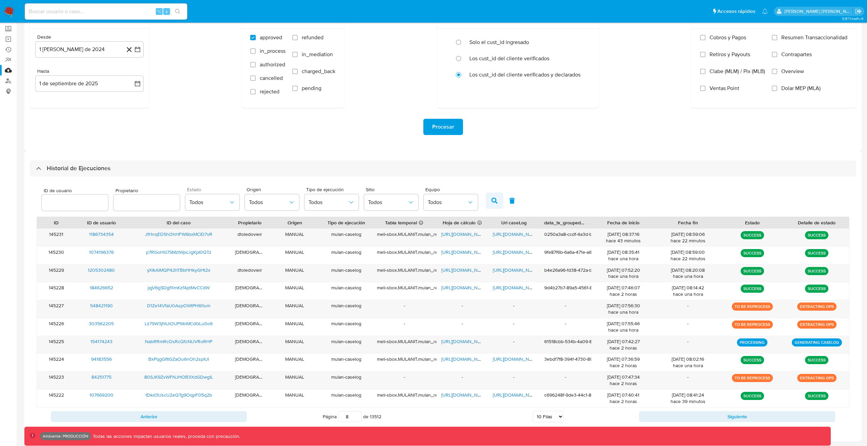
click at [492, 199] on icon "button" at bounding box center [494, 201] width 6 height 6
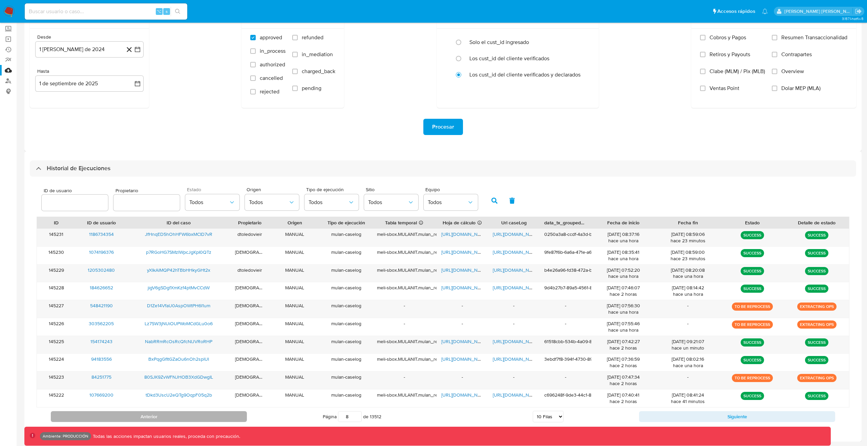
click at [215, 278] on button "Anterior" at bounding box center [149, 416] width 196 height 11
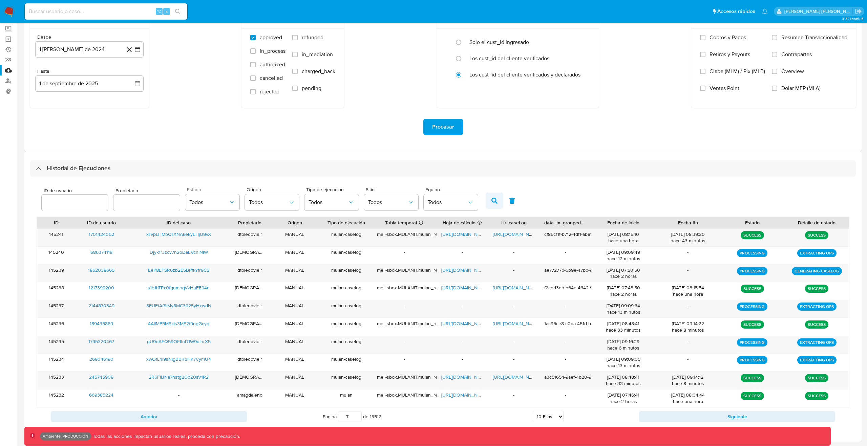
click at [491, 202] on icon "button" at bounding box center [494, 201] width 6 height 6
click at [220, 278] on button "Anterior" at bounding box center [149, 416] width 196 height 11
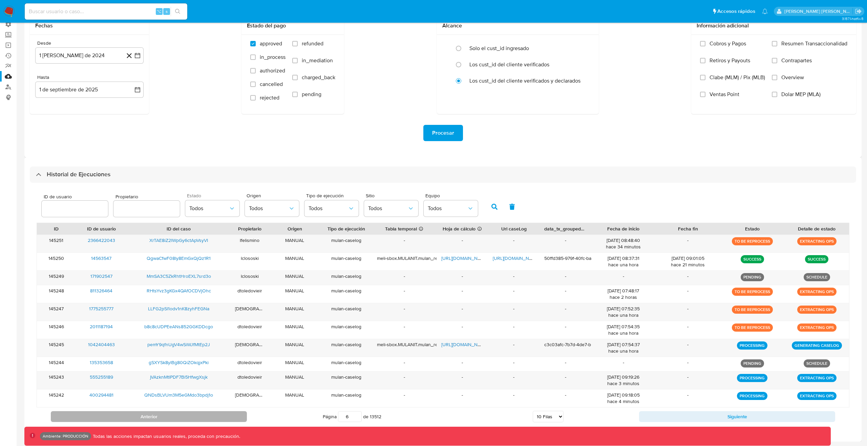
scroll to position [52, 0]
click at [491, 206] on icon "button" at bounding box center [494, 207] width 6 height 6
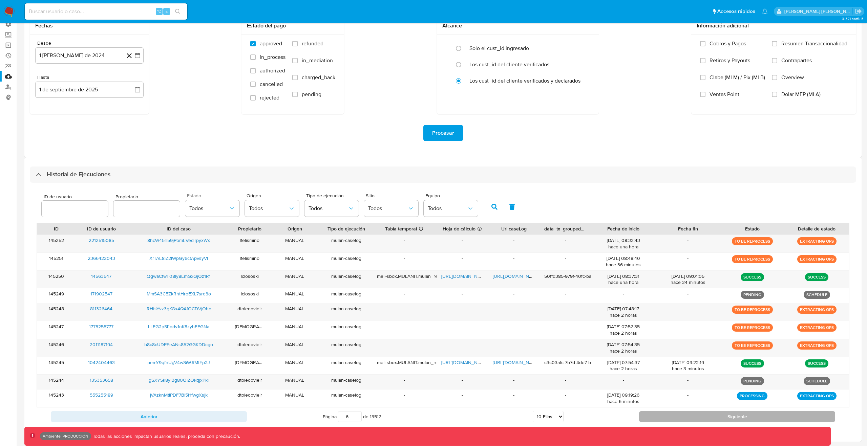
click at [511, 278] on button "Siguiente" at bounding box center [737, 416] width 196 height 11
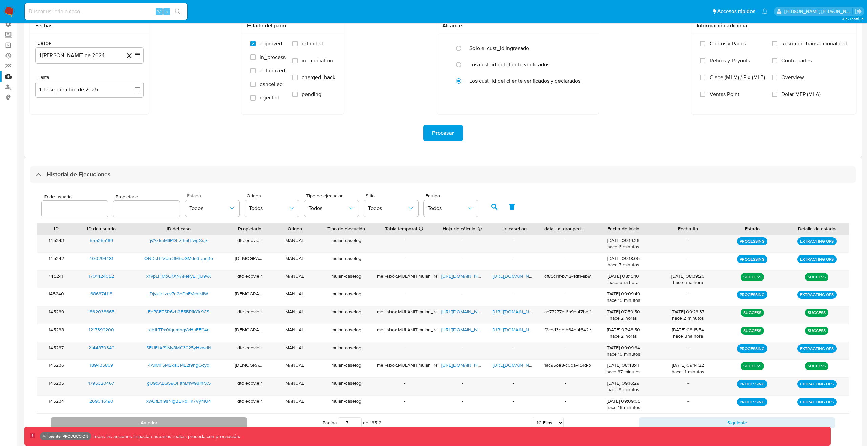
click at [233, 278] on button "Anterior" at bounding box center [149, 422] width 196 height 11
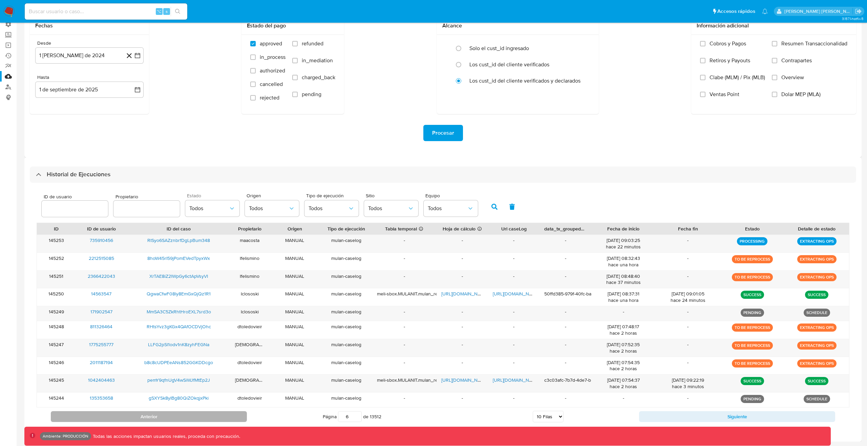
click at [209, 278] on button "Anterior" at bounding box center [149, 416] width 196 height 11
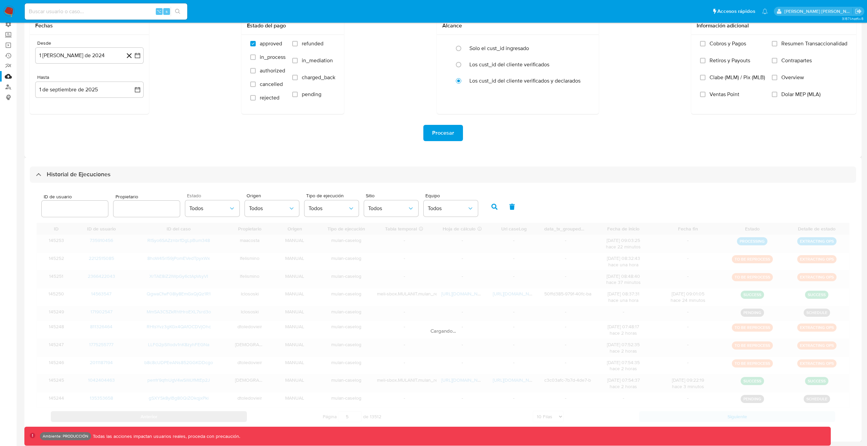
scroll to position [46, 0]
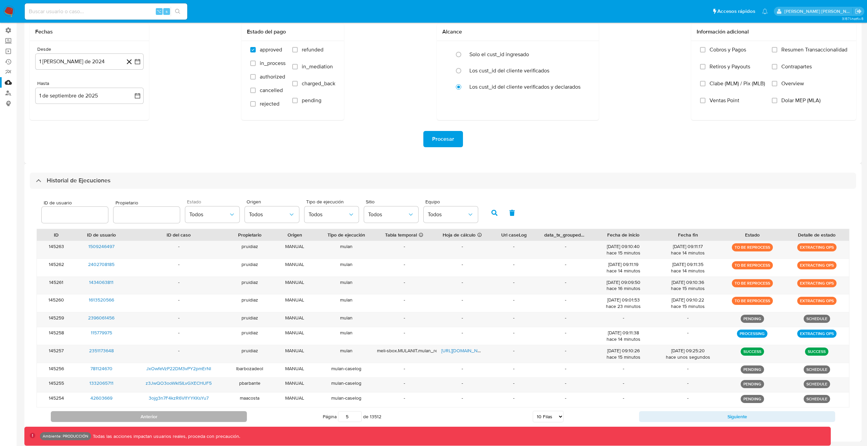
click at [209, 278] on button "Anterior" at bounding box center [149, 416] width 196 height 11
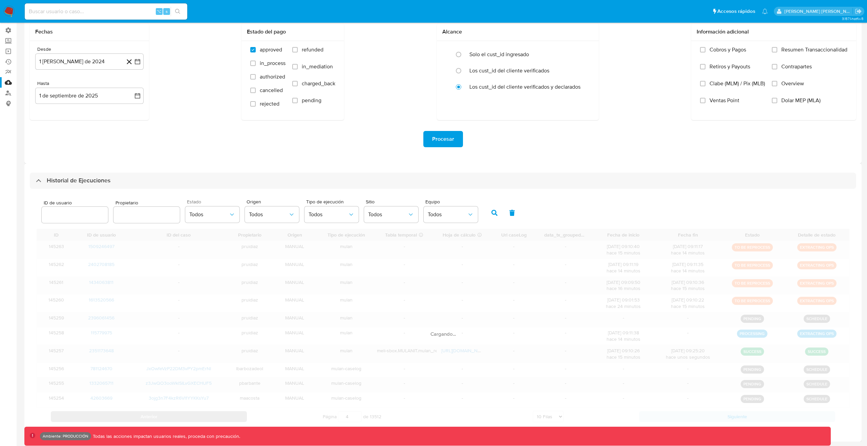
scroll to position [28, 0]
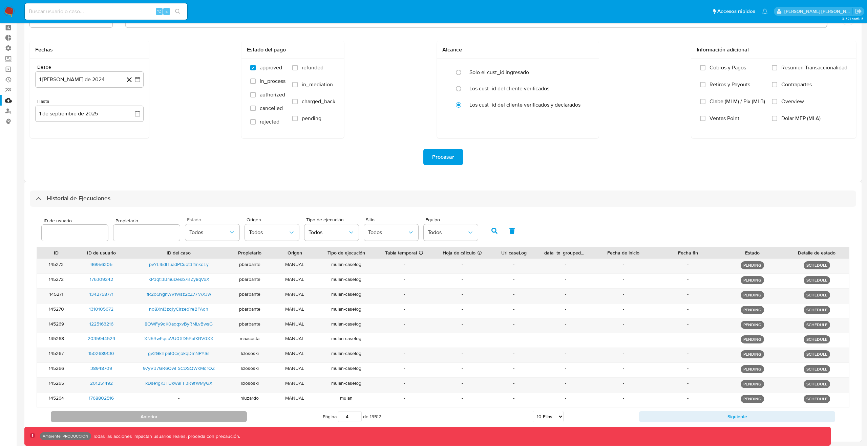
click at [209, 278] on button "Anterior" at bounding box center [149, 416] width 196 height 11
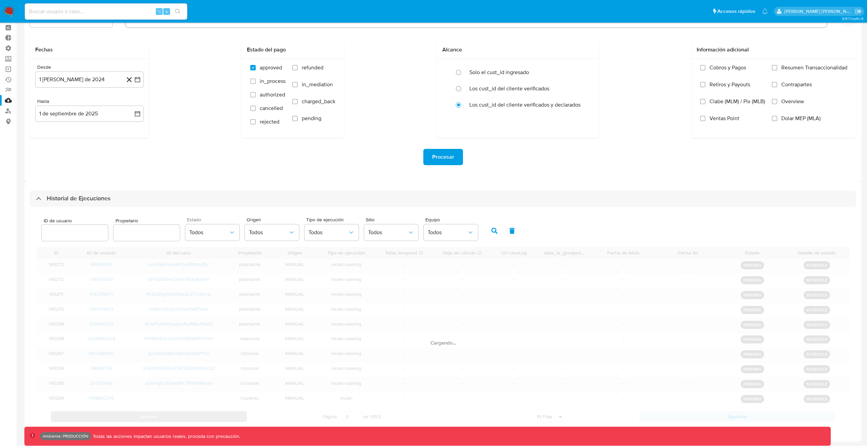
scroll to position [35, 0]
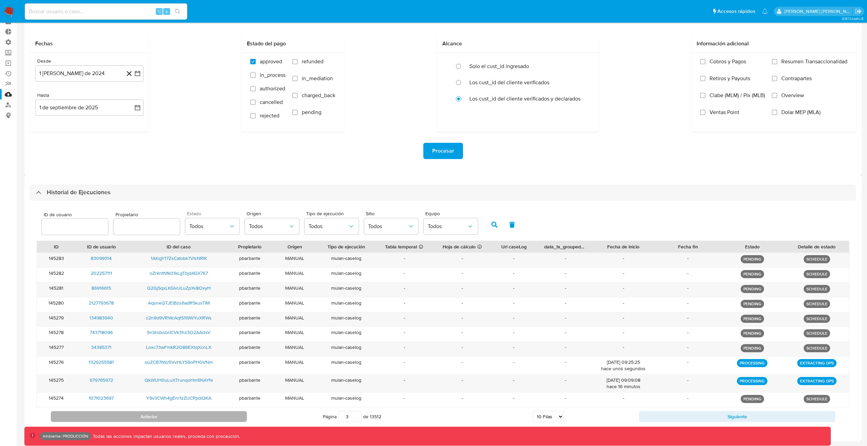
click at [209, 278] on button "Anterior" at bounding box center [149, 416] width 196 height 11
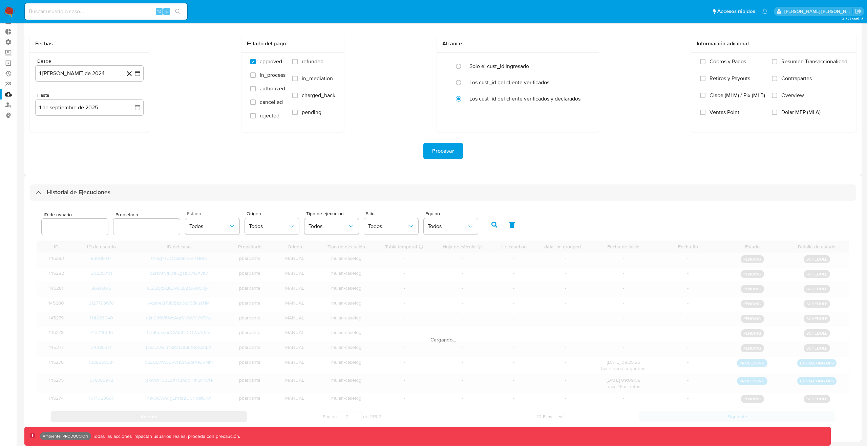
scroll to position [28, 0]
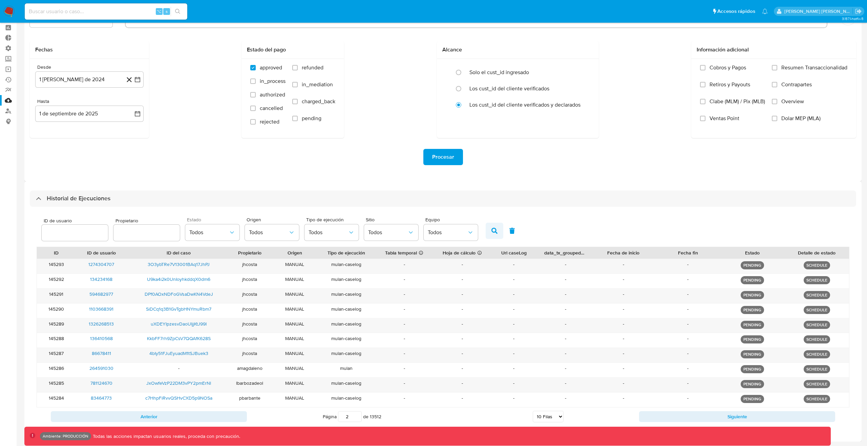
click at [488, 231] on button "button" at bounding box center [494, 231] width 18 height 16
click at [192, 278] on button "Anterior" at bounding box center [149, 416] width 196 height 11
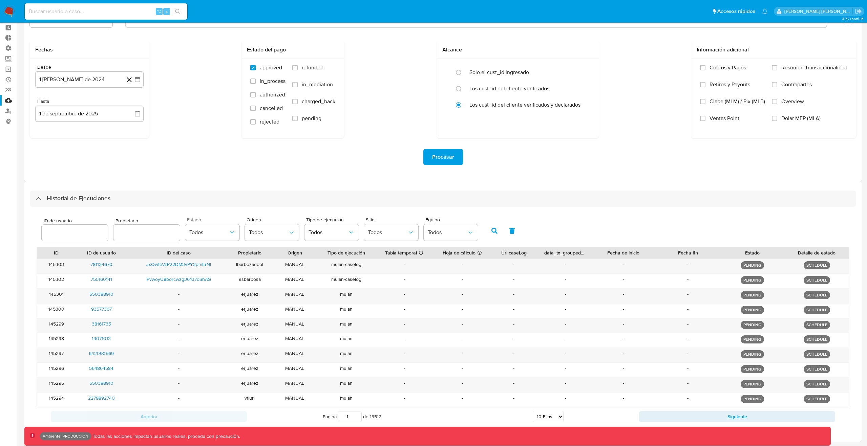
click at [491, 234] on icon "button" at bounding box center [494, 231] width 6 height 6
click at [511, 278] on button "Siguiente" at bounding box center [737, 416] width 196 height 11
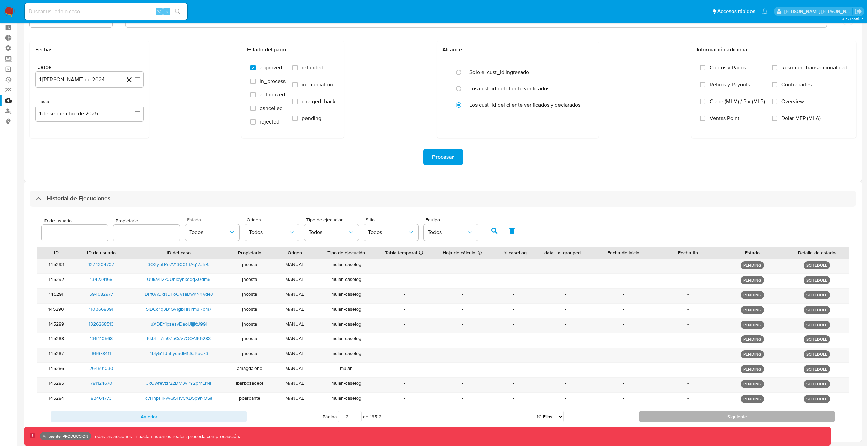
click at [511, 278] on button "Siguiente" at bounding box center [737, 416] width 196 height 11
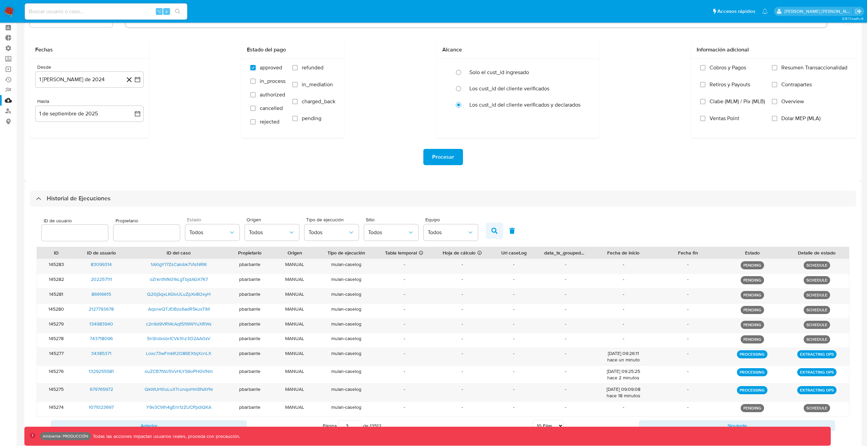
click at [492, 228] on icon "button" at bounding box center [494, 231] width 6 height 6
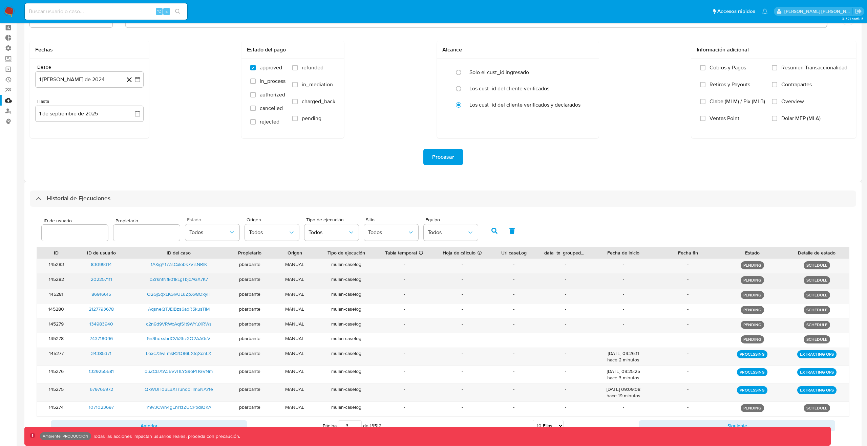
scroll to position [38, 0]
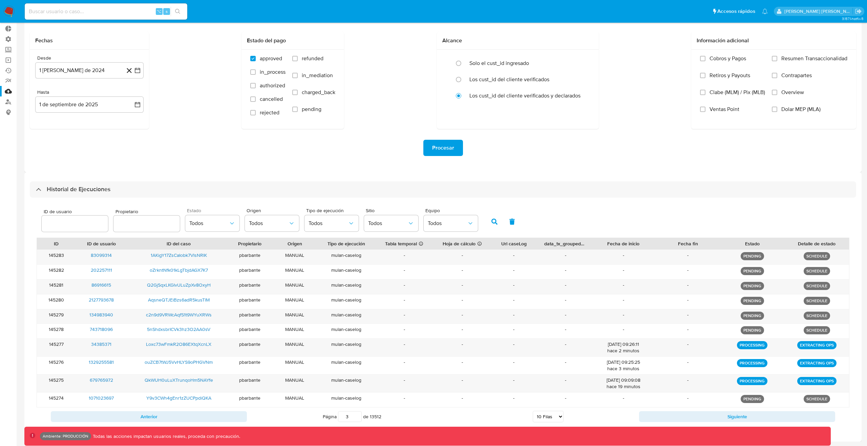
click at [509, 221] on icon "button" at bounding box center [511, 222] width 5 height 6
click at [198, 278] on button "Anterior" at bounding box center [149, 416] width 196 height 11
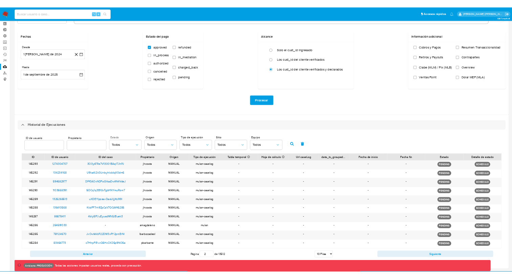
scroll to position [28, 0]
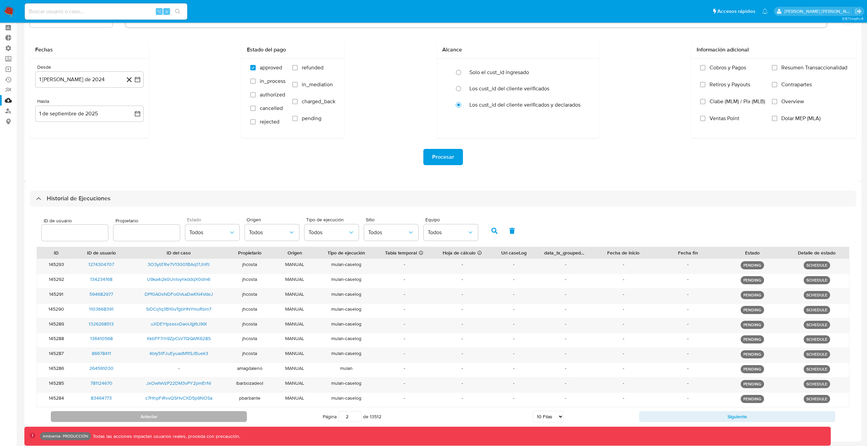
click at [204, 278] on button "Anterior" at bounding box center [149, 416] width 196 height 11
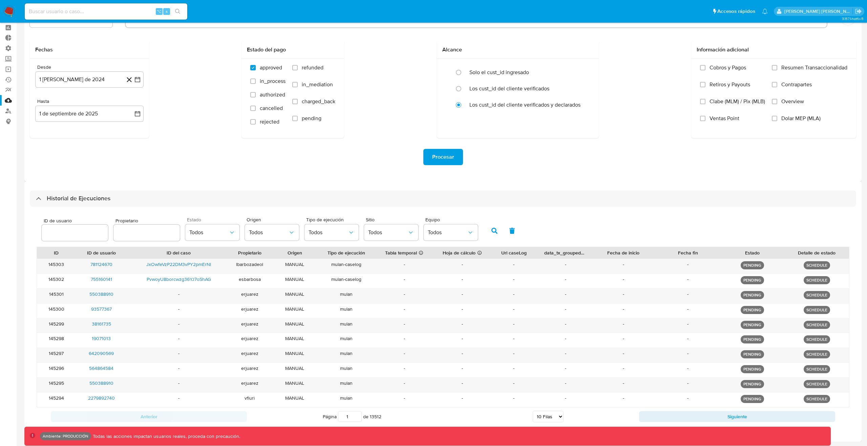
click at [495, 229] on icon "button" at bounding box center [494, 231] width 6 height 6
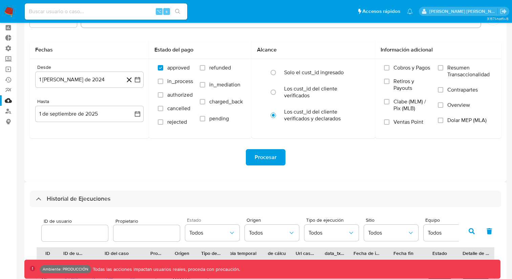
click at [469, 230] on icon "button" at bounding box center [471, 231] width 6 height 6
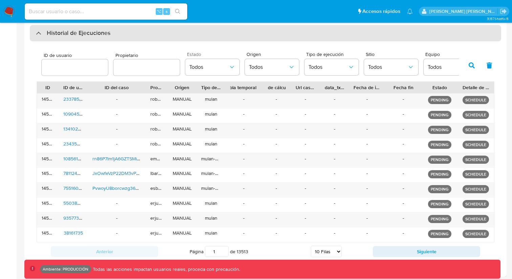
scroll to position [196, 0]
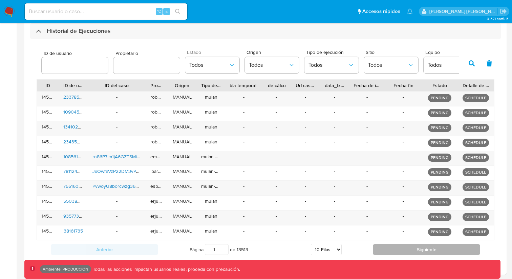
click at [379, 252] on button "Siguiente" at bounding box center [426, 249] width 107 height 11
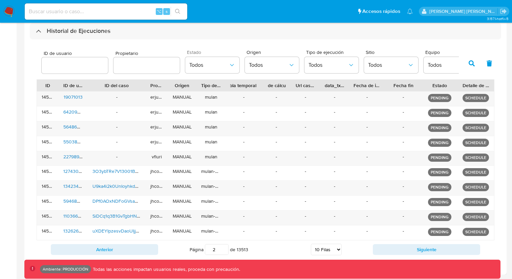
click at [381, 250] on button "Siguiente" at bounding box center [426, 249] width 107 height 11
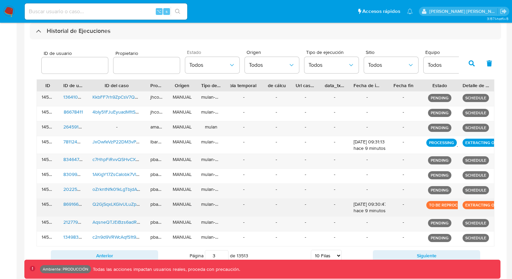
scroll to position [202, 0]
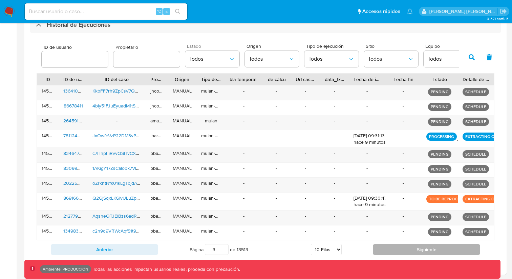
click at [413, 250] on button "Siguiente" at bounding box center [426, 249] width 107 height 11
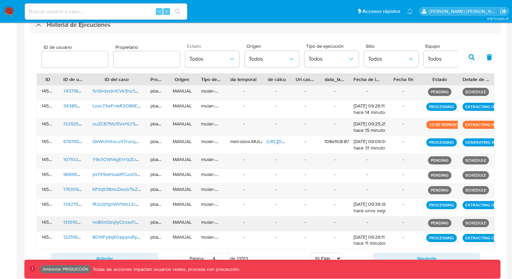
scroll to position [211, 0]
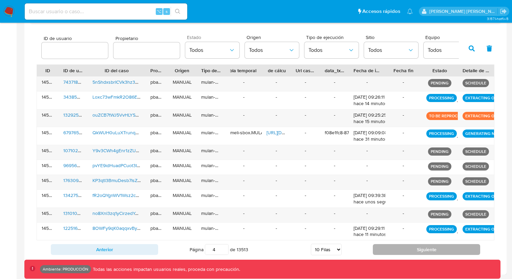
click at [408, 248] on button "Siguiente" at bounding box center [426, 249] width 107 height 11
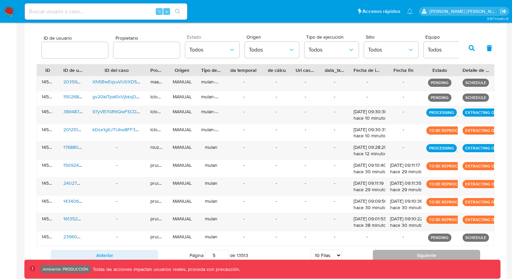
click at [406, 255] on button "Siguiente" at bounding box center [426, 254] width 107 height 11
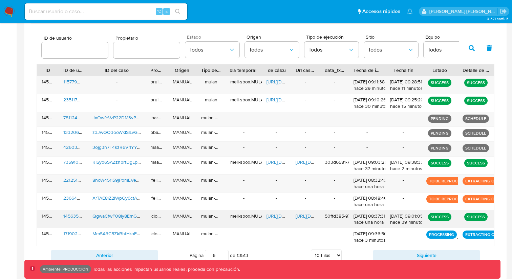
scroll to position [217, 0]
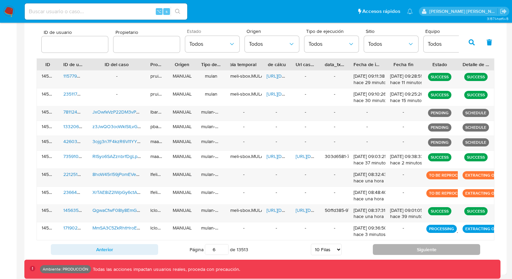
click at [404, 254] on button "Siguiente" at bounding box center [426, 249] width 107 height 11
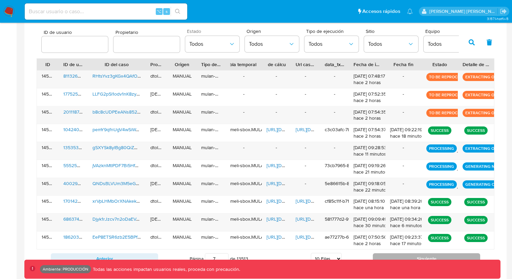
click at [440, 255] on button "Siguiente" at bounding box center [426, 258] width 107 height 11
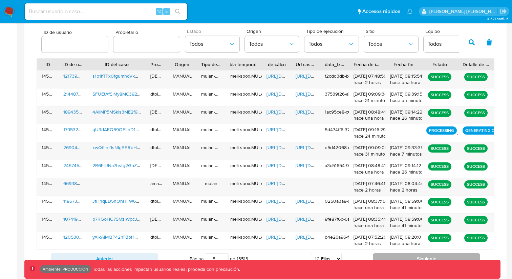
click at [386, 254] on button "Siguiente" at bounding box center [426, 258] width 107 height 11
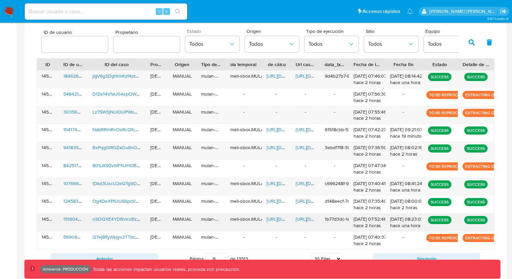
scroll to position [226, 0]
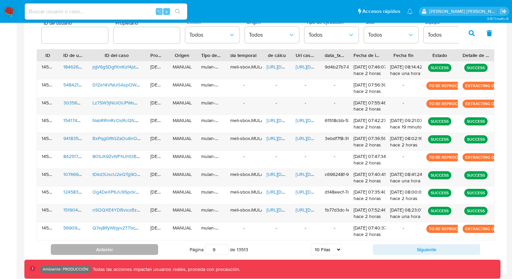
click at [139, 248] on button "Anterior" at bounding box center [104, 249] width 107 height 11
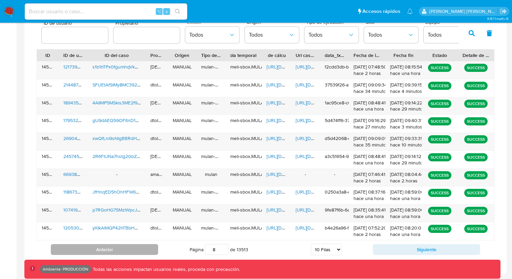
click at [132, 247] on button "Anterior" at bounding box center [104, 249] width 107 height 11
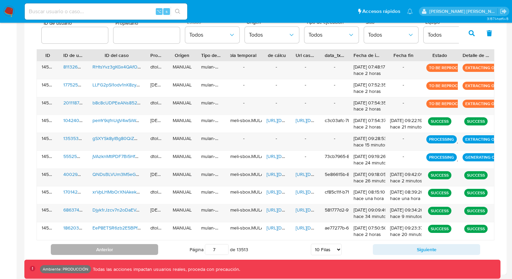
click at [129, 251] on button "Anterior" at bounding box center [104, 249] width 107 height 11
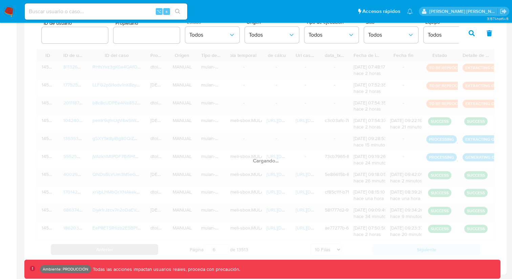
scroll to position [217, 0]
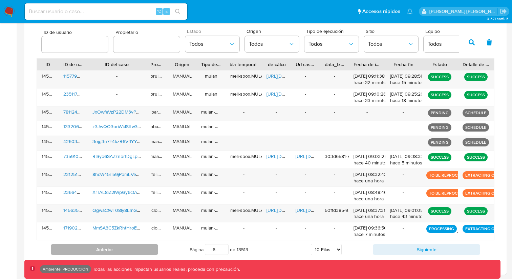
click at [129, 251] on button "Anterior" at bounding box center [104, 249] width 107 height 11
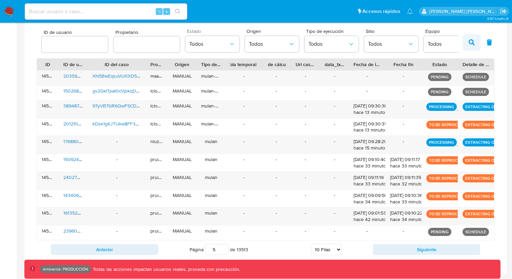
click at [477, 42] on button "button" at bounding box center [472, 42] width 18 height 16
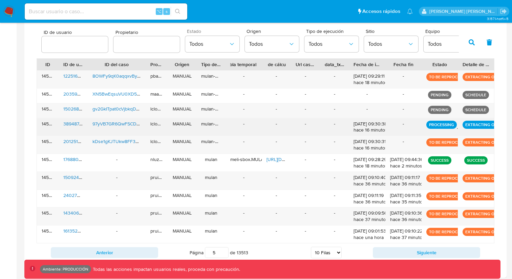
scroll to position [220, 0]
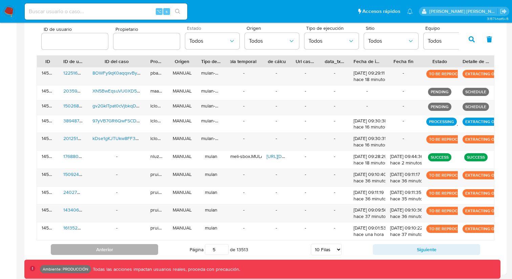
click at [136, 250] on button "Anterior" at bounding box center [104, 249] width 107 height 11
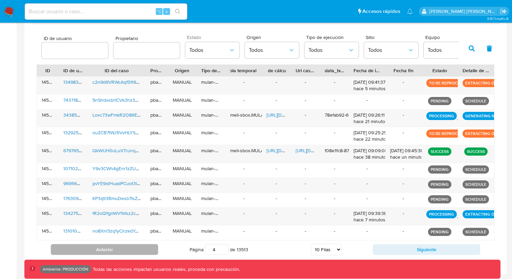
scroll to position [211, 0]
click at [128, 248] on button "Anterior" at bounding box center [104, 249] width 107 height 11
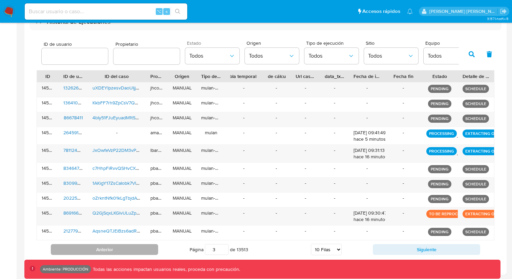
scroll to position [205, 0]
click at [473, 53] on icon "button" at bounding box center [471, 54] width 6 height 6
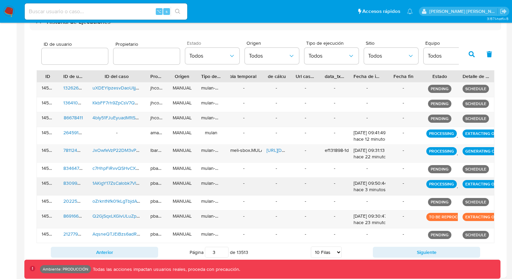
scroll to position [208, 0]
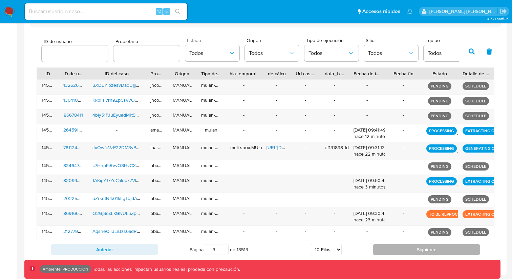
click at [425, 250] on button "Siguiente" at bounding box center [426, 249] width 107 height 11
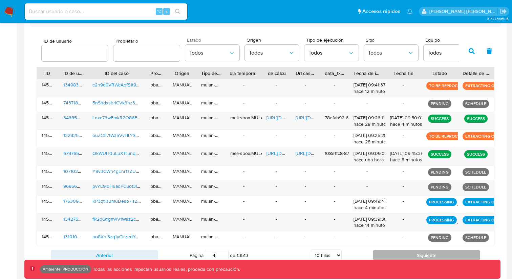
click at [420, 250] on button "Siguiente" at bounding box center [426, 254] width 107 height 11
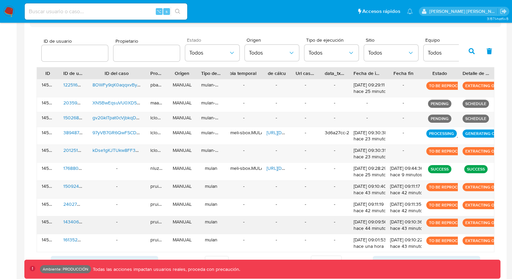
scroll to position [220, 0]
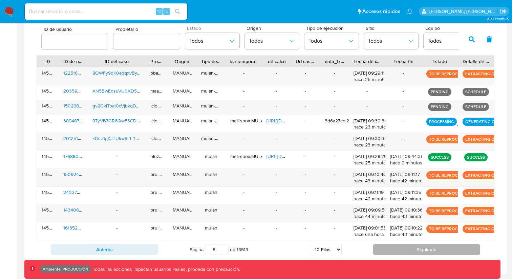
click at [411, 254] on button "Siguiente" at bounding box center [426, 249] width 107 height 11
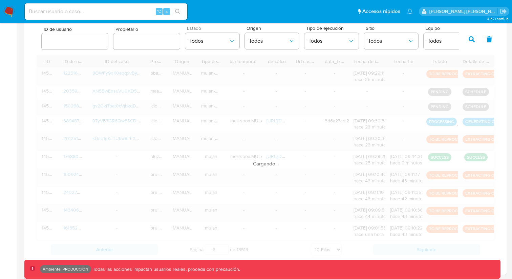
scroll to position [214, 0]
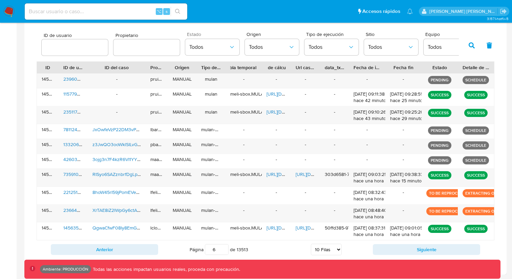
click at [411, 253] on button "Siguiente" at bounding box center [426, 249] width 107 height 11
type input "7"
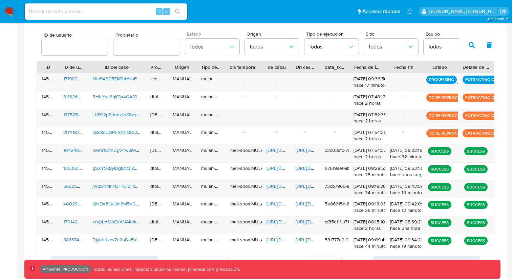
scroll to position [220, 0]
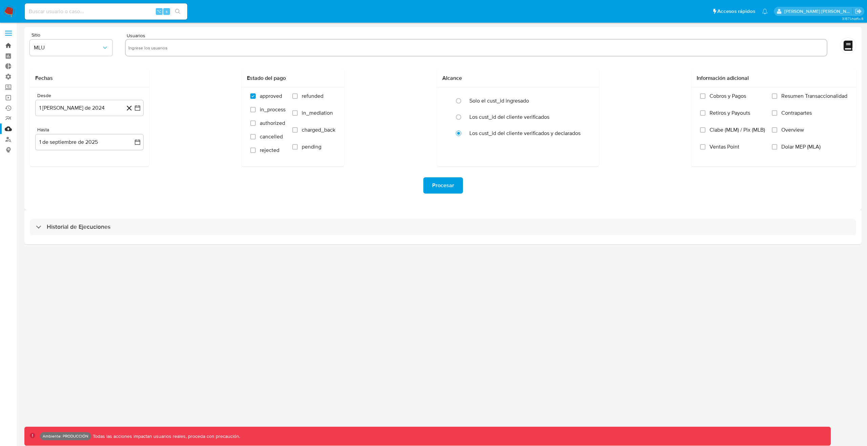
click at [3, 44] on link "Bandeja" at bounding box center [40, 45] width 81 height 10
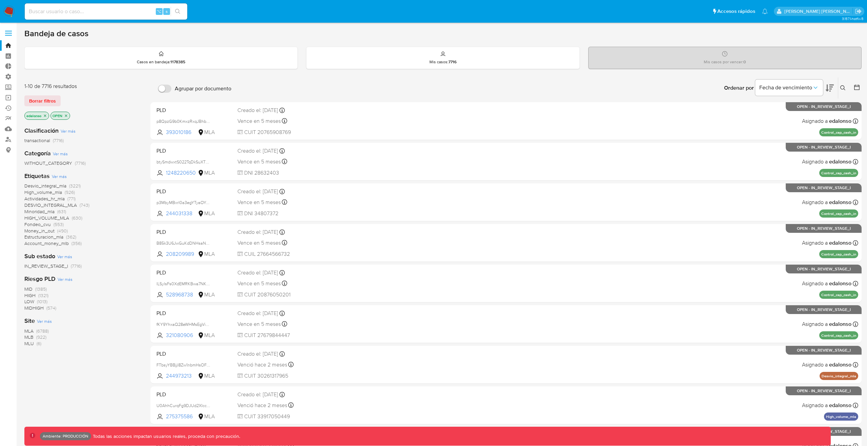
click at [46, 115] on icon "close-filter" at bounding box center [45, 116] width 4 height 4
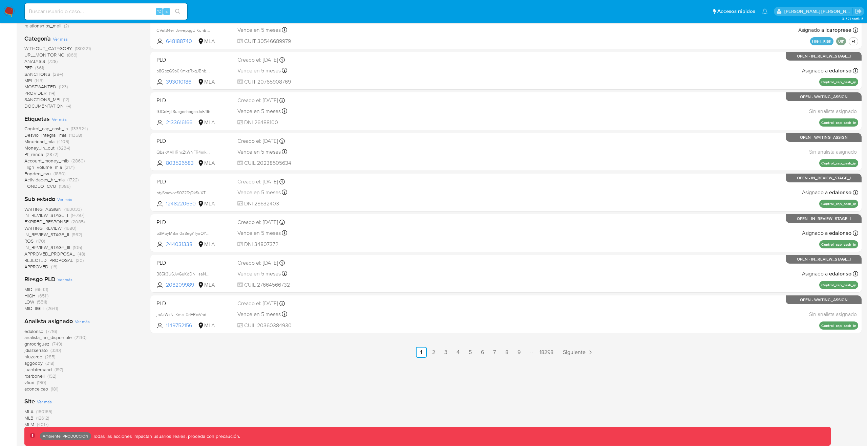
scroll to position [235, 0]
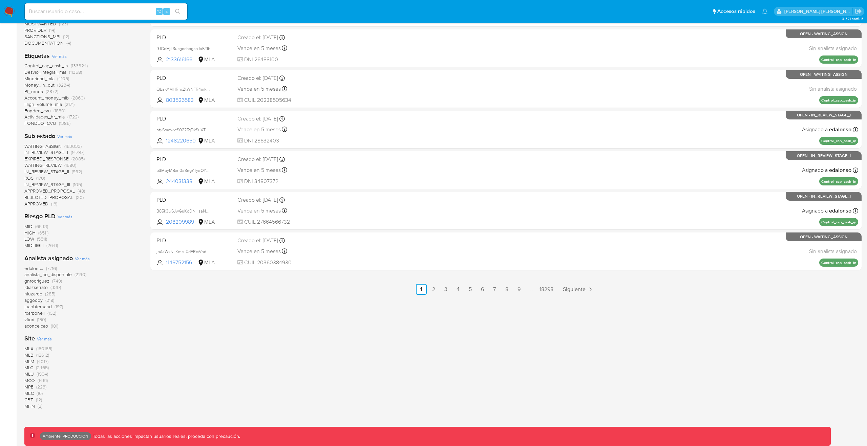
click at [30, 361] on span "MLM" at bounding box center [29, 361] width 10 height 7
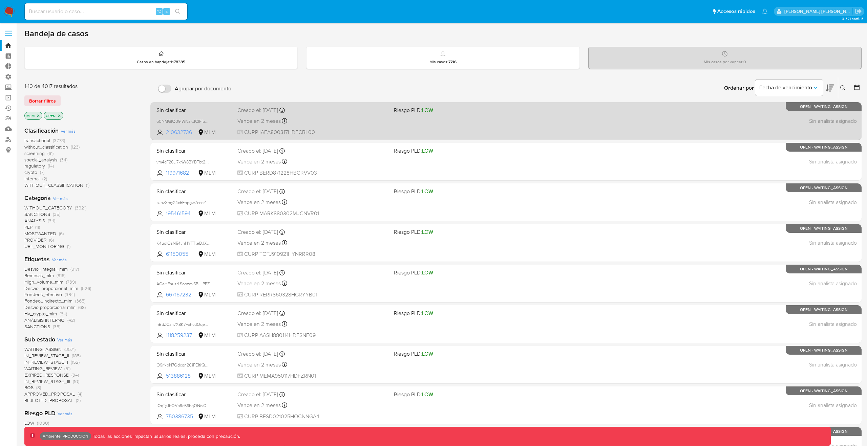
click at [186, 130] on span "210632736" at bounding box center [181, 132] width 30 height 7
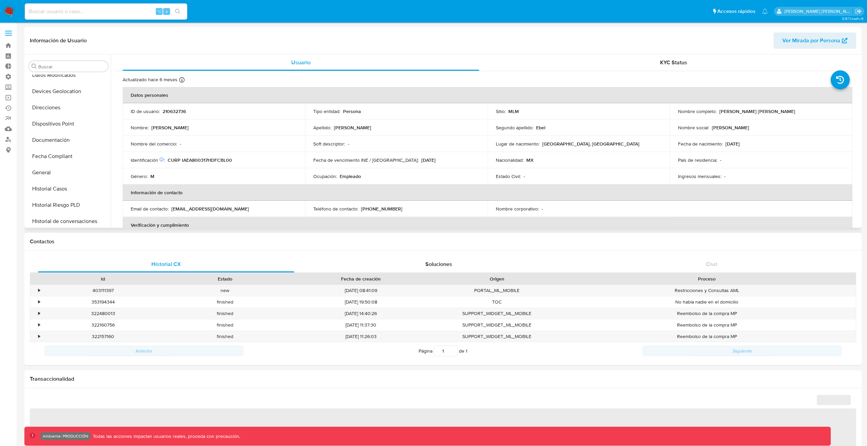
select select "10"
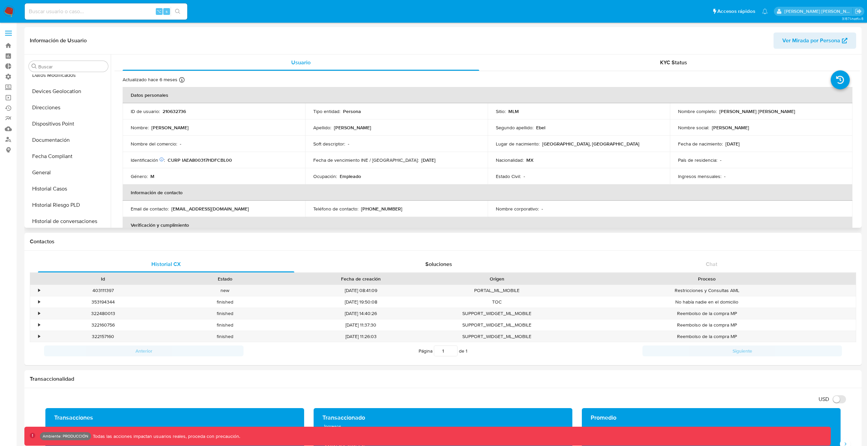
scroll to position [104, 0]
click at [59, 168] on button "General" at bounding box center [65, 174] width 79 height 16
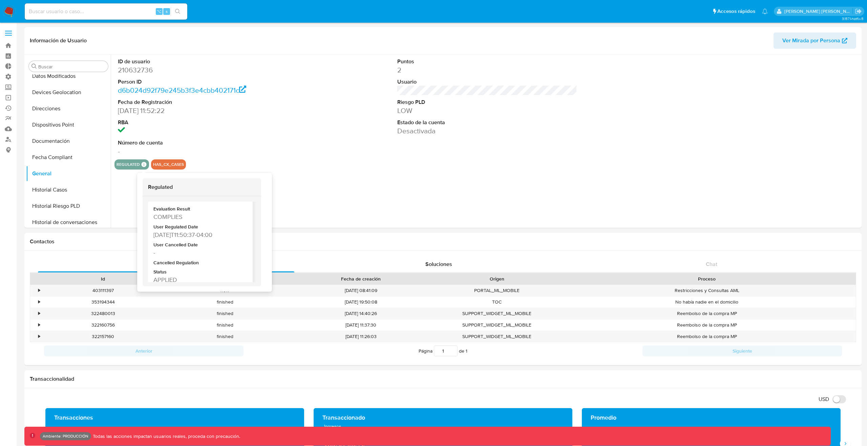
scroll to position [33, 0]
